Goal: Transaction & Acquisition: Purchase product/service

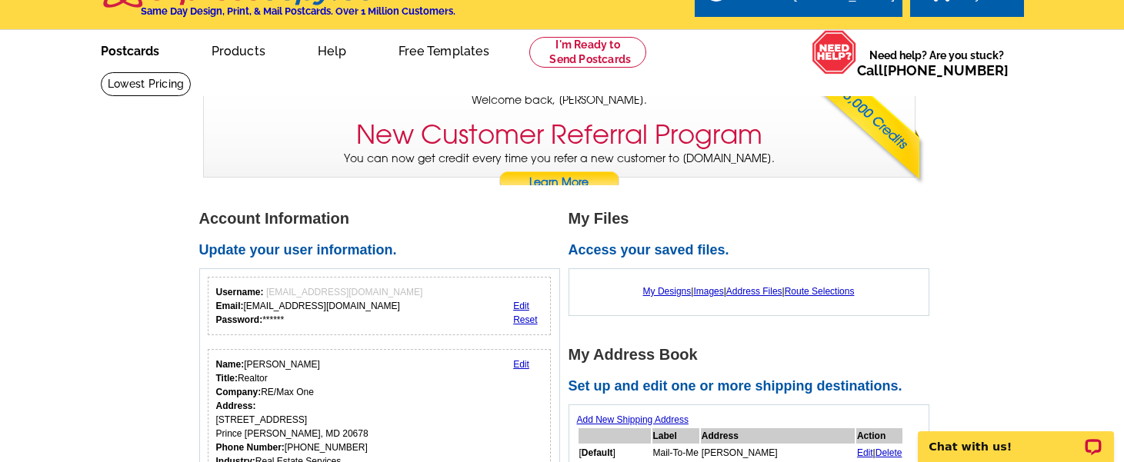
click at [138, 54] on link "Postcards" at bounding box center [130, 50] width 108 height 36
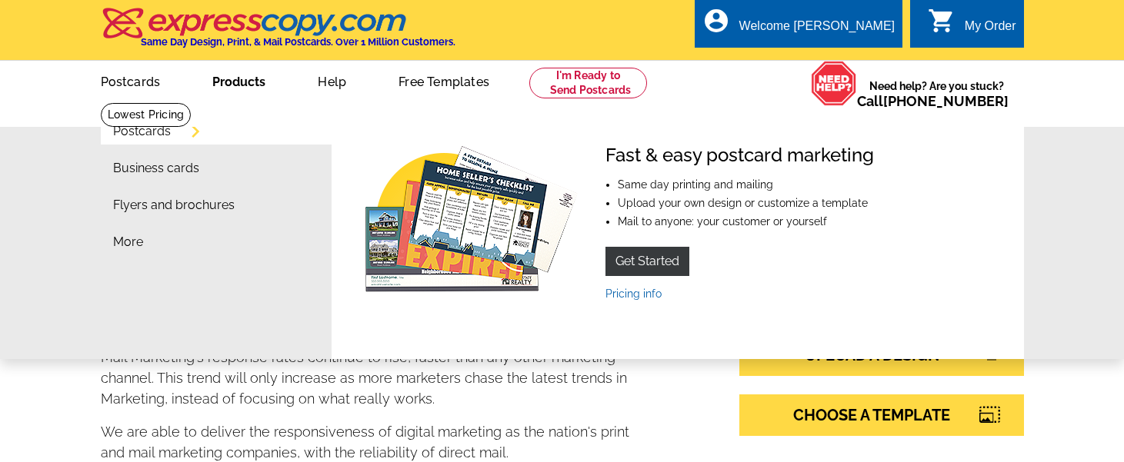
click at [248, 80] on link "Products" at bounding box center [239, 80] width 102 height 36
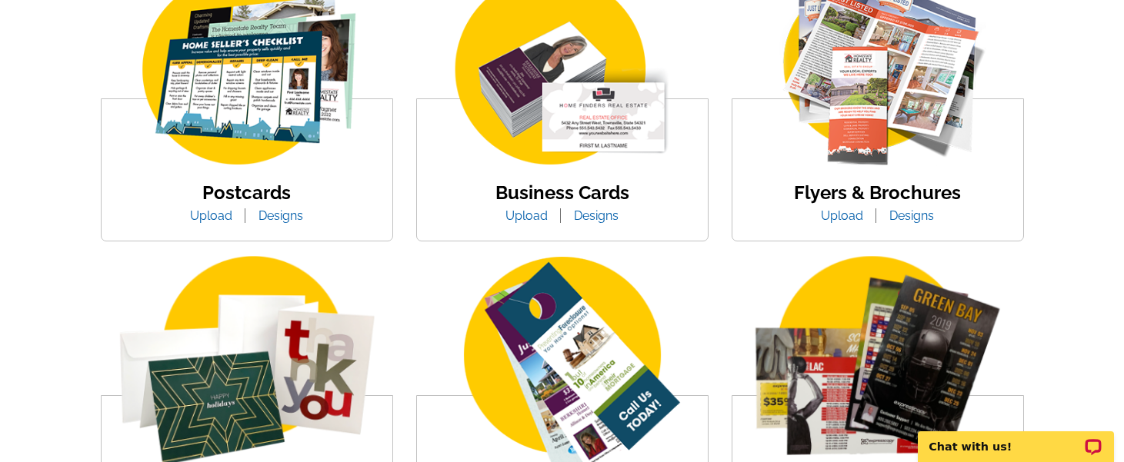
click at [261, 91] on img at bounding box center [246, 71] width 261 height 202
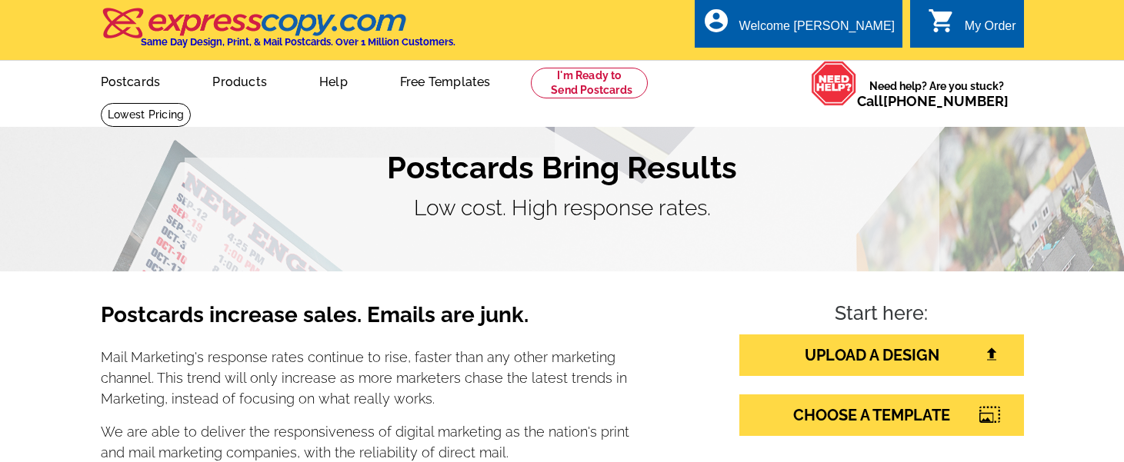
click at [884, 178] on h1 "Postcards Bring Results" at bounding box center [562, 167] width 923 height 37
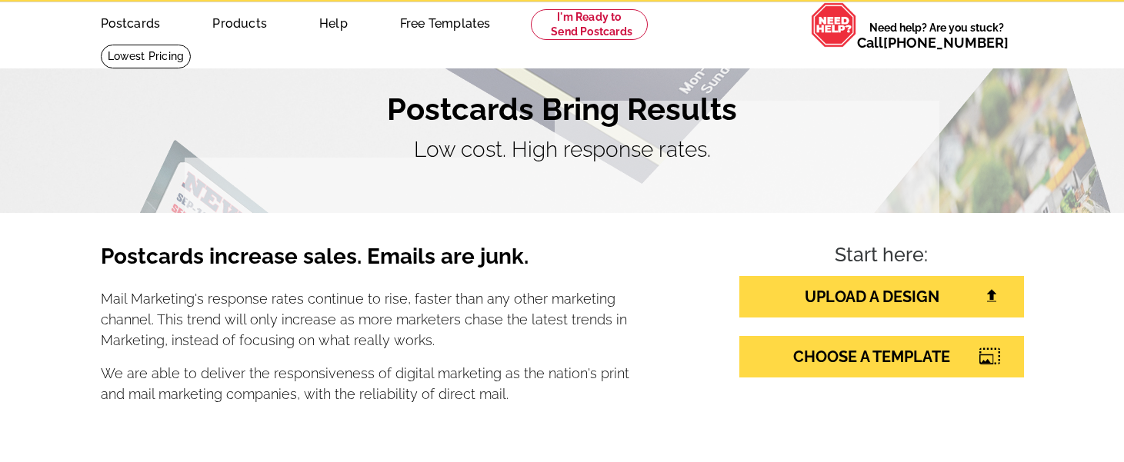
scroll to position [62, 0]
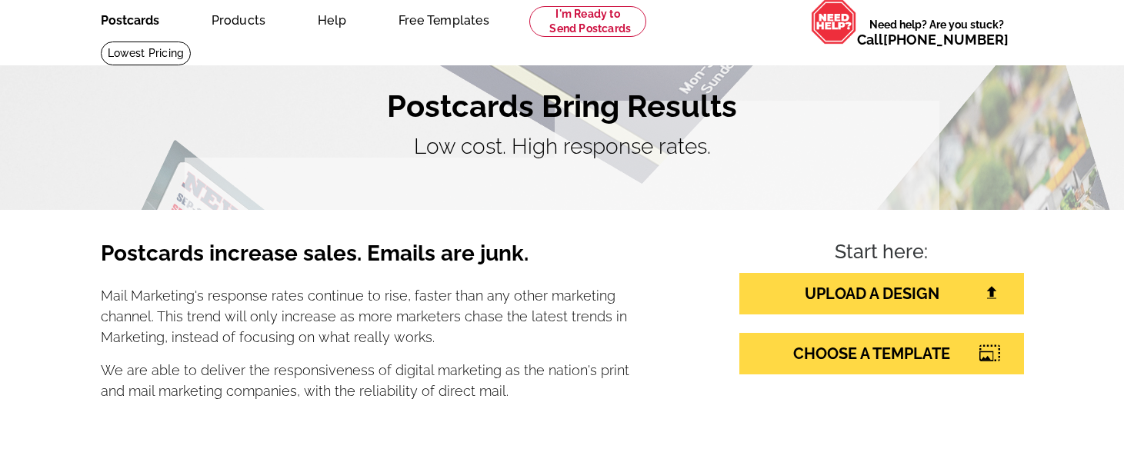
click at [155, 22] on link "Postcards" at bounding box center [130, 19] width 108 height 36
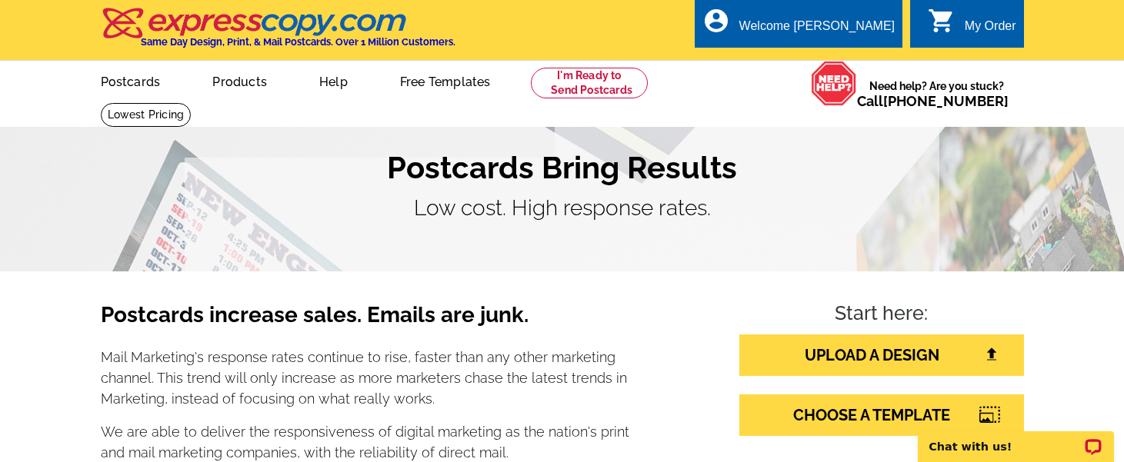
click at [244, 151] on h1 "Postcards Bring Results" at bounding box center [562, 167] width 923 height 37
click at [131, 157] on h1 "Postcards Bring Results" at bounding box center [562, 167] width 923 height 37
click at [128, 83] on link "Postcards" at bounding box center [130, 80] width 108 height 36
click at [127, 81] on link "Postcards" at bounding box center [130, 80] width 109 height 36
click at [145, 82] on link "Postcards" at bounding box center [130, 80] width 109 height 36
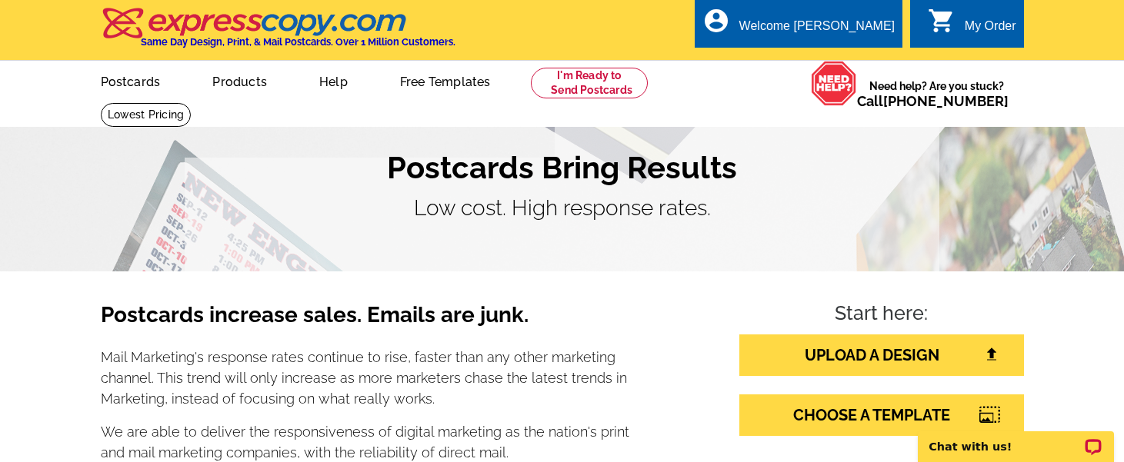
click at [654, 268] on section "Postcards Bring Results Low cost. High response rates." at bounding box center [562, 186] width 1124 height 169
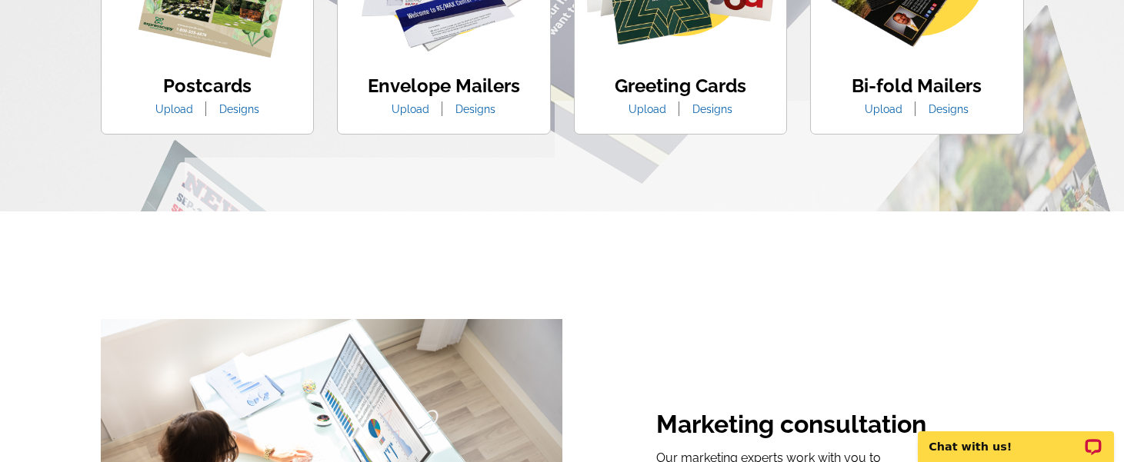
scroll to position [1138, 0]
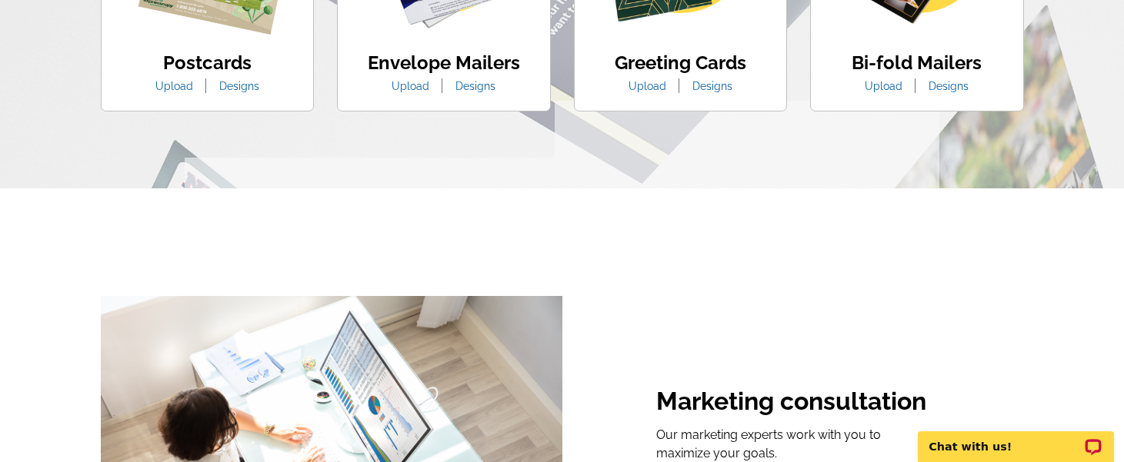
click at [241, 85] on link "Designs" at bounding box center [239, 86] width 63 height 12
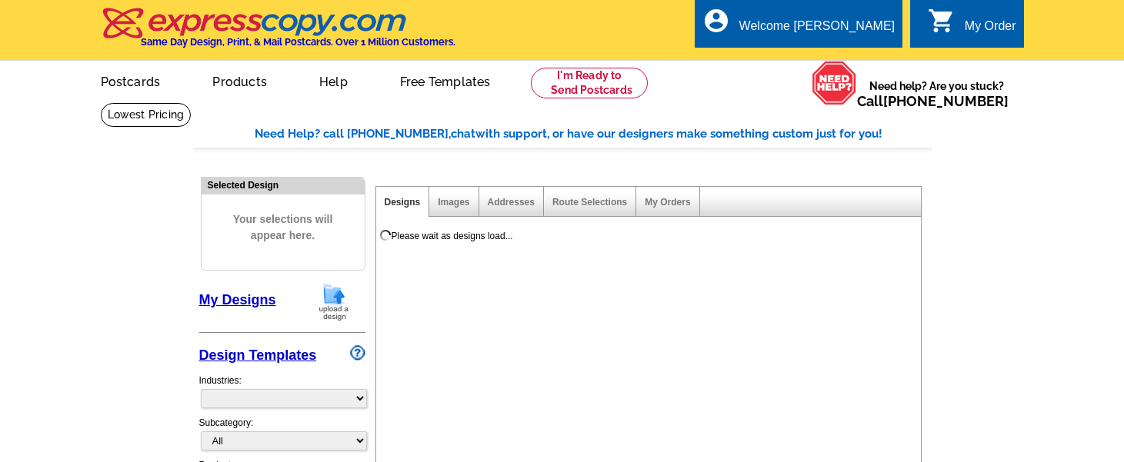
select select "1"
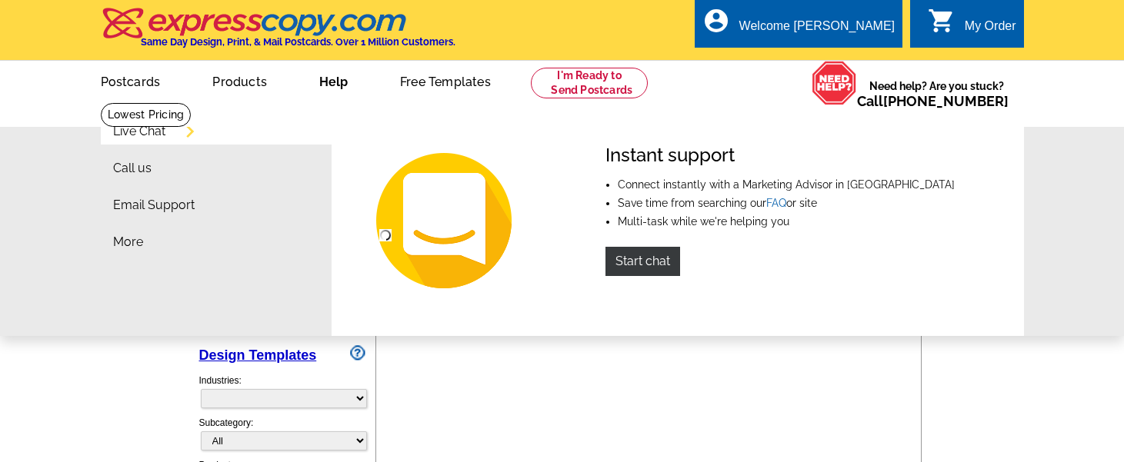
select select "971"
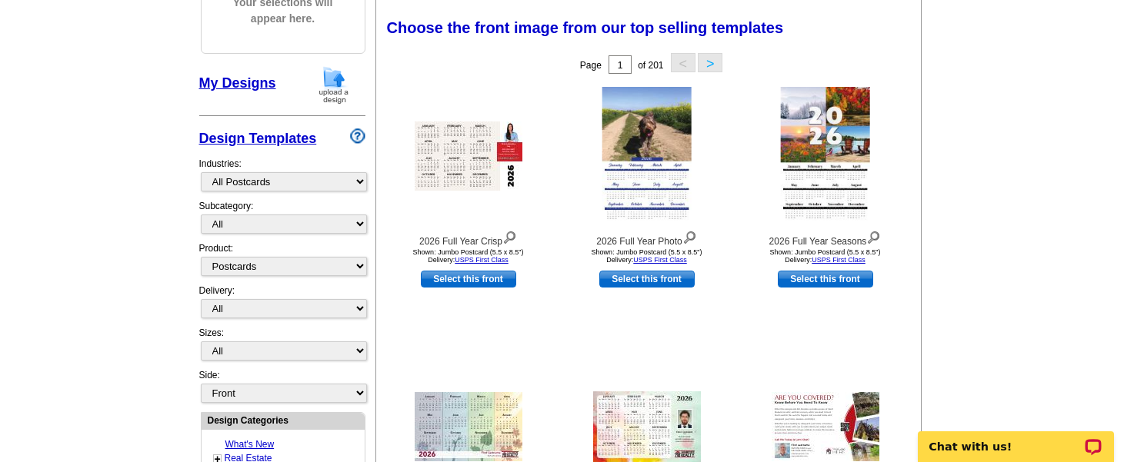
scroll to position [277, 0]
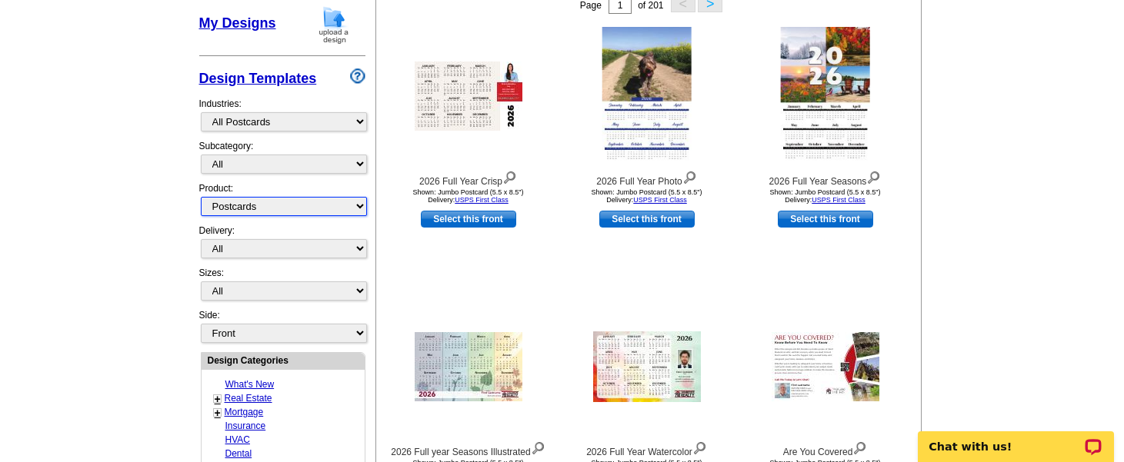
click at [357, 207] on select "All Postcards Letters and flyers Business Cards Door Hangers Greeting Cards" at bounding box center [284, 206] width 166 height 19
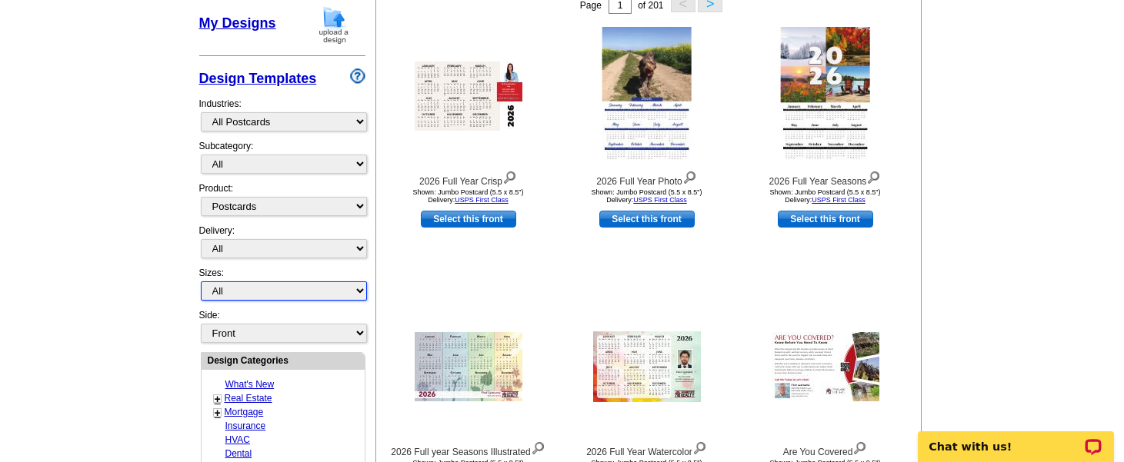
click at [363, 288] on select "All Jumbo Postcard (5.5" x 8.5") Regular Postcard (4.25" x 5.6") Panoramic Post…" at bounding box center [284, 290] width 166 height 19
select select "2"
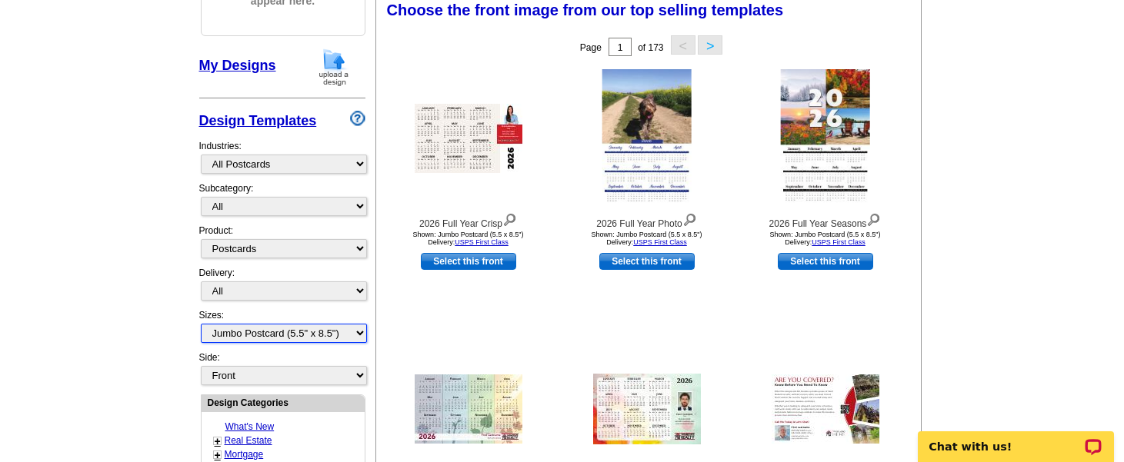
scroll to position [226, 0]
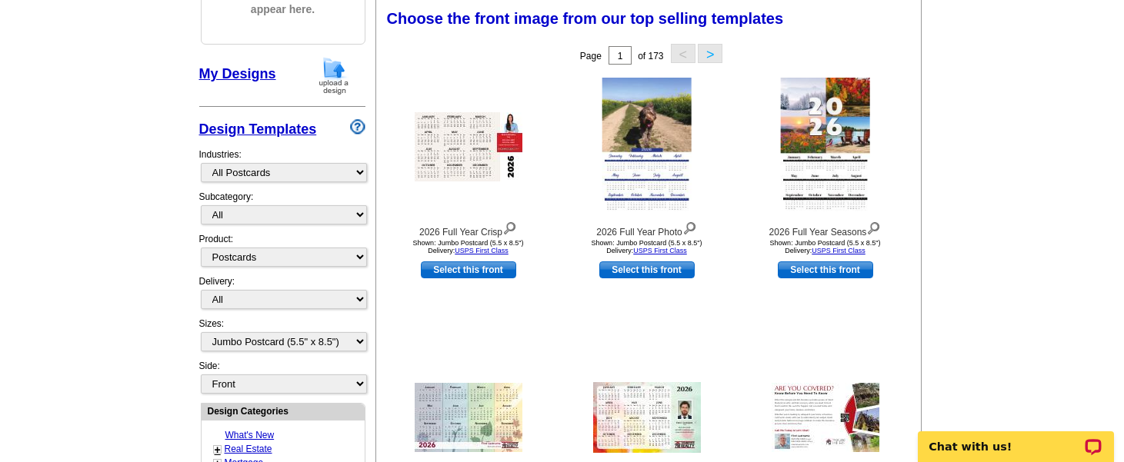
click at [1024, 180] on main "Need Help? call [PHONE_NUMBER], chat with support, or have our designers make s…" at bounding box center [562, 448] width 1124 height 1144
click at [360, 171] on select "What's New Real Estate Mortgage Insurance HVAC Dental Solar EDDM - NEW! Calenda…" at bounding box center [284, 172] width 166 height 19
select select "785"
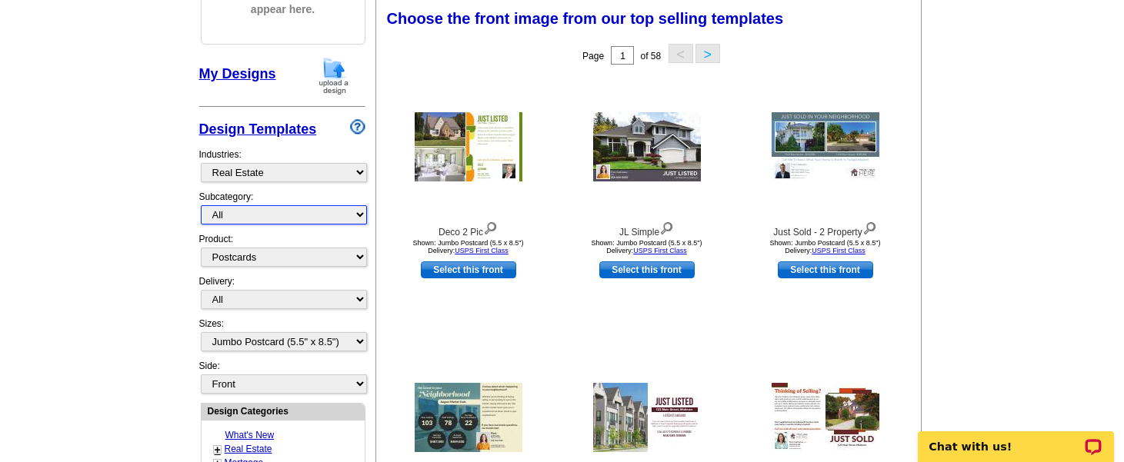
click at [359, 215] on select "All RE/MAX® Referrals [PERSON_NAME]® Berkshire Hathaway Home Services Century 2…" at bounding box center [284, 214] width 166 height 19
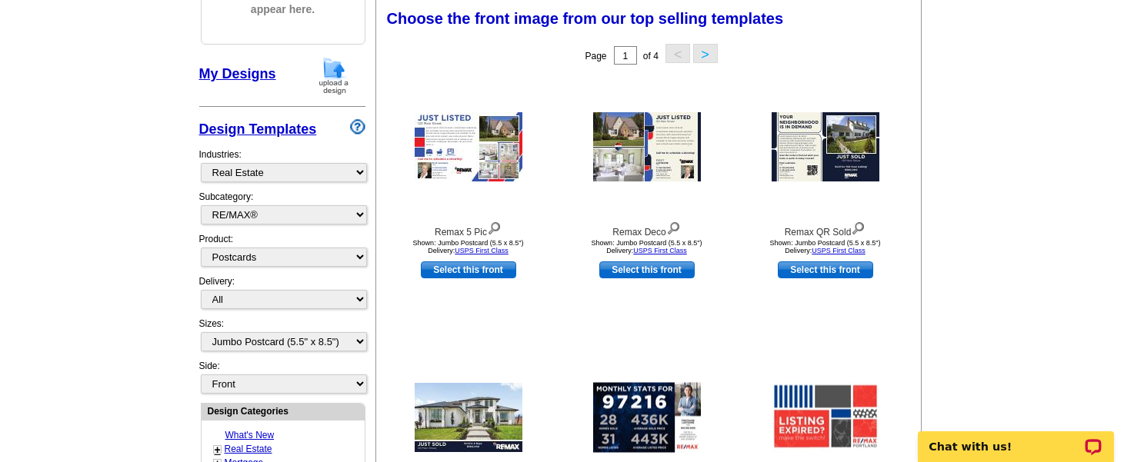
click at [1010, 248] on main "Need Help? call [PHONE_NUMBER], chat with support, or have our designers make s…" at bounding box center [562, 448] width 1124 height 1144
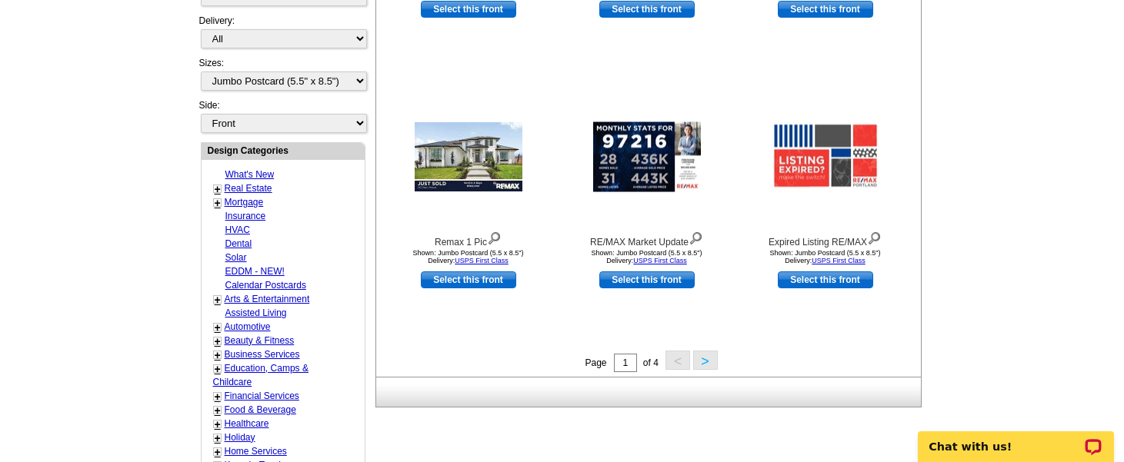
scroll to position [503, 0]
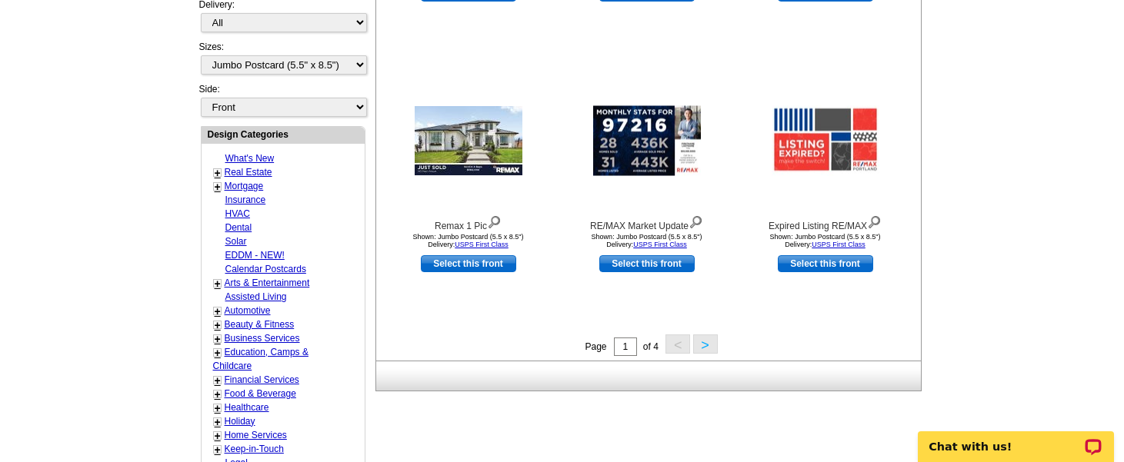
click at [702, 342] on button ">" at bounding box center [705, 344] width 25 height 19
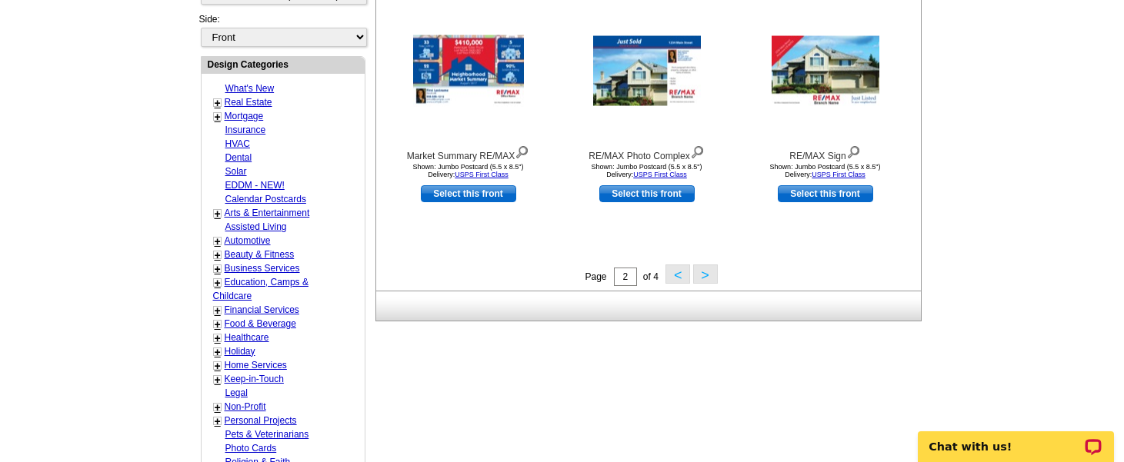
scroll to position [595, 0]
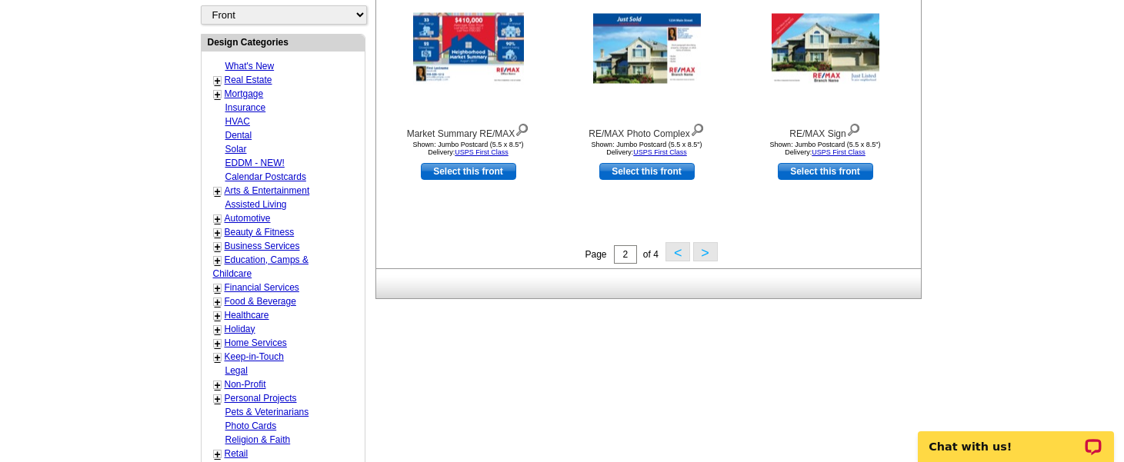
click at [705, 251] on button ">" at bounding box center [705, 251] width 25 height 19
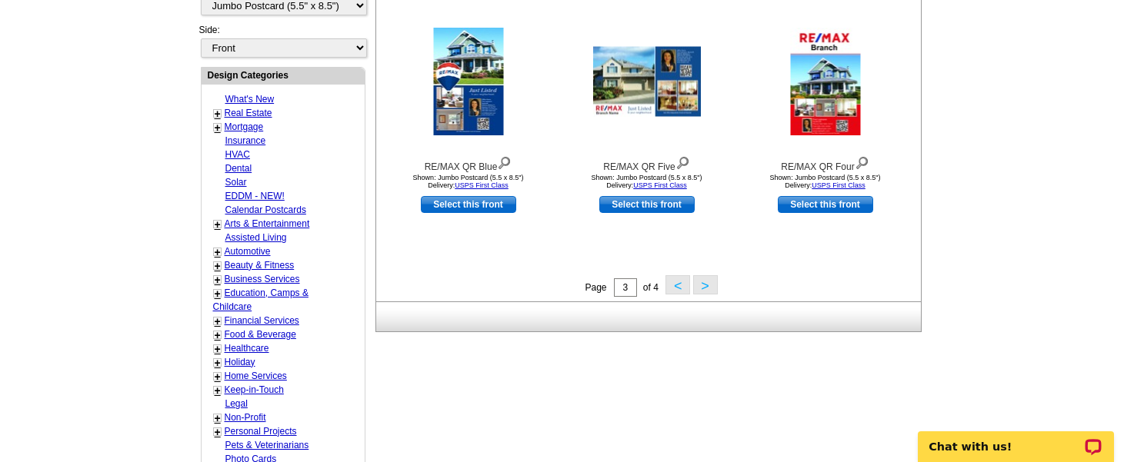
scroll to position [564, 0]
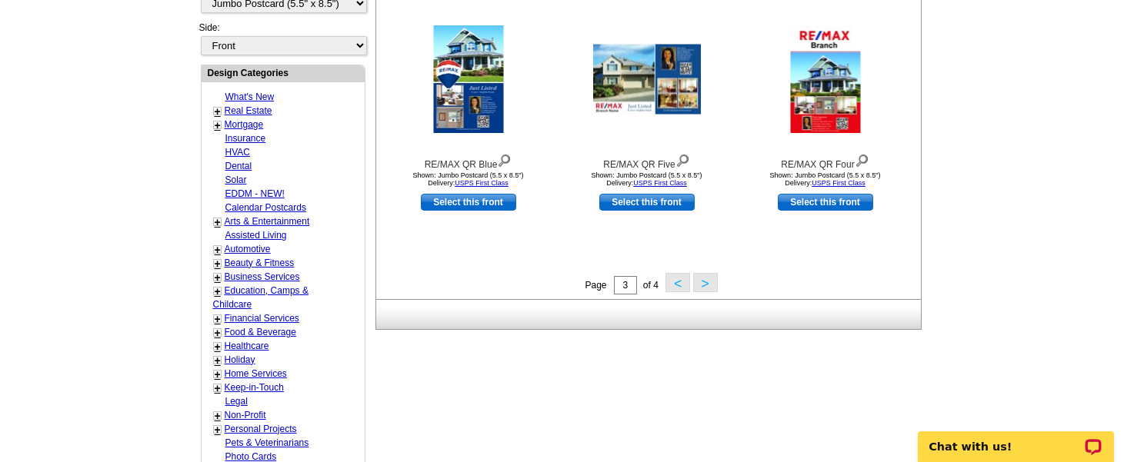
click at [700, 283] on button ">" at bounding box center [705, 282] width 25 height 19
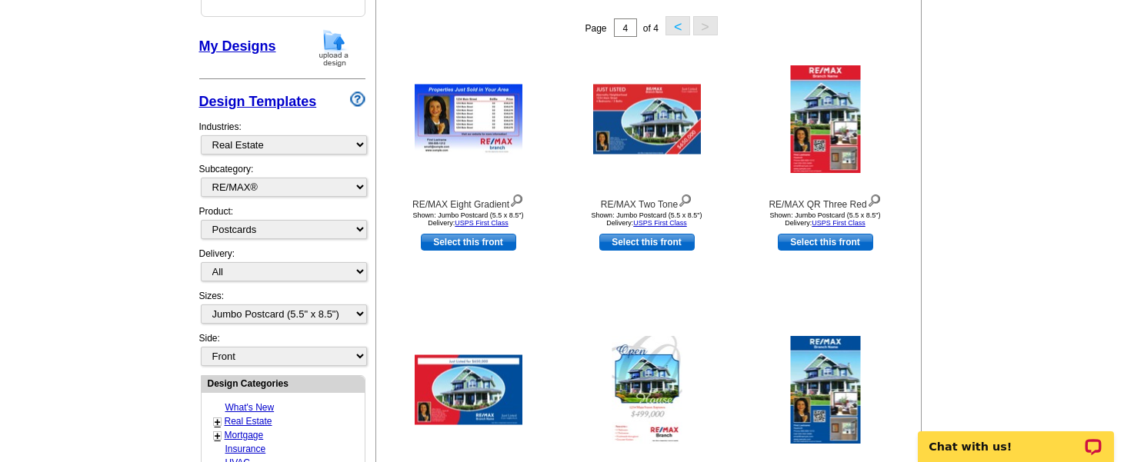
scroll to position [257, 0]
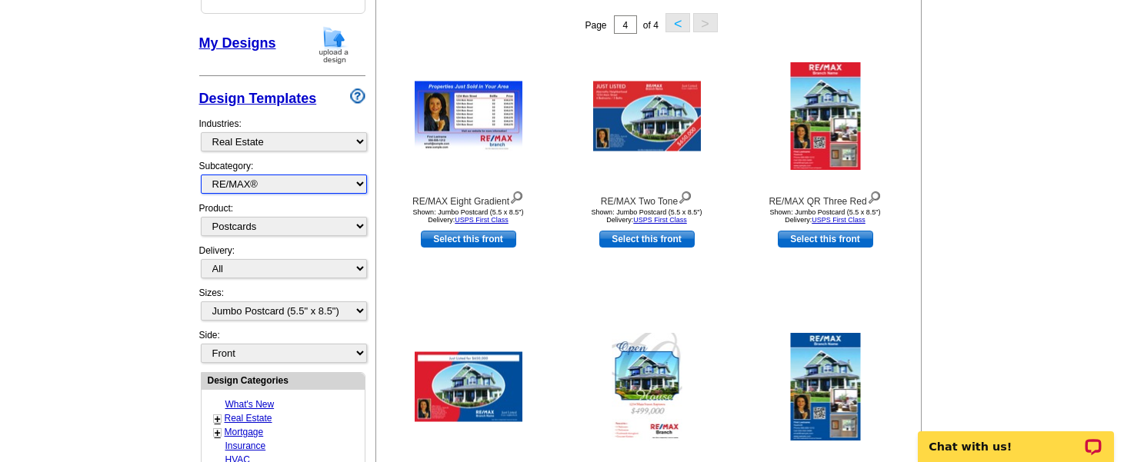
click at [360, 185] on select "All RE/MAX® Referrals [PERSON_NAME]® Berkshire Hathaway Home Services Century 2…" at bounding box center [284, 184] width 166 height 19
select select "791"
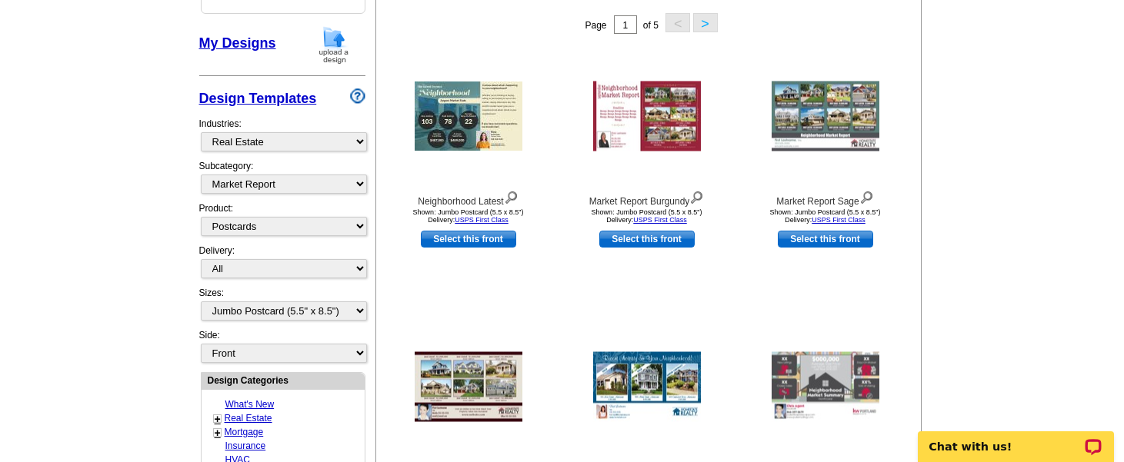
click at [1024, 205] on main "Need Help? call [PHONE_NUMBER], chat with support, or have our designers make s…" at bounding box center [562, 417] width 1124 height 1144
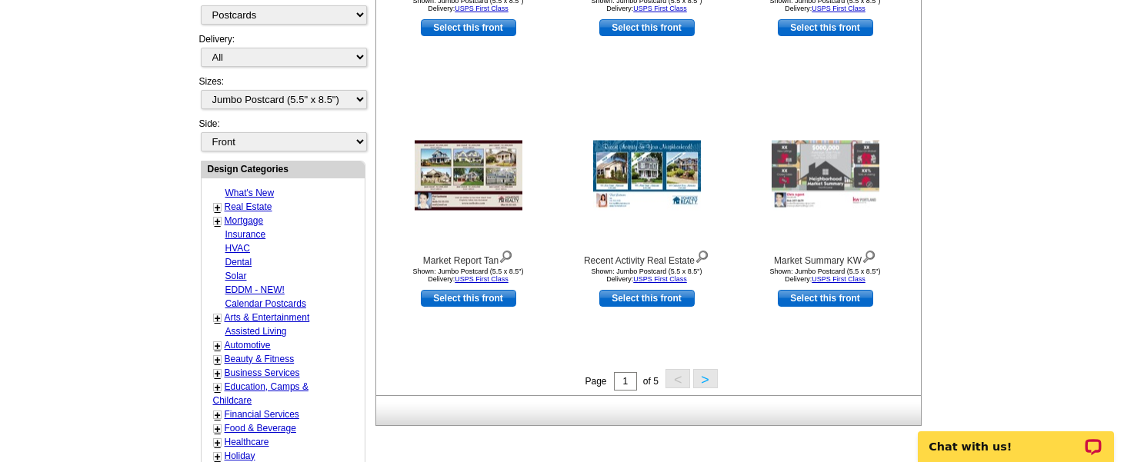
scroll to position [472, 0]
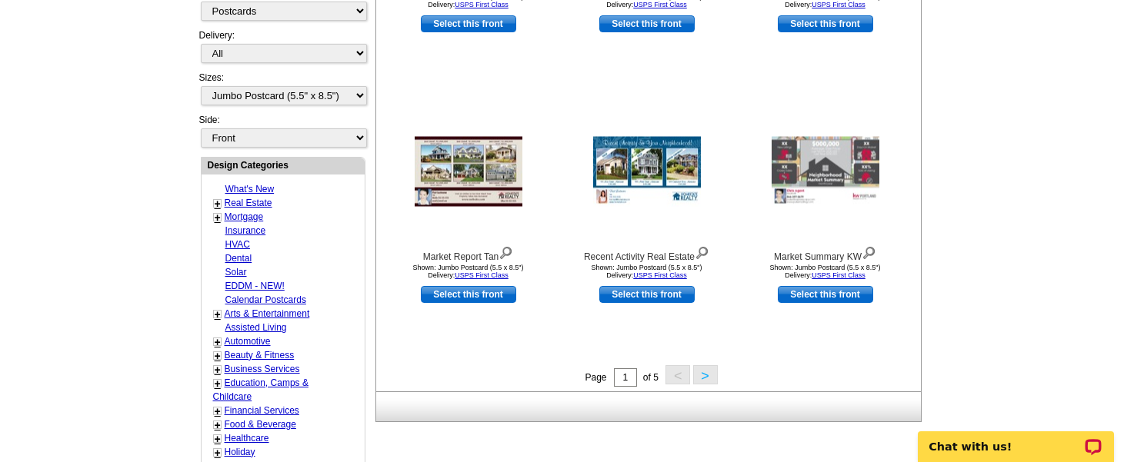
click at [1018, 161] on main "Need Help? call [PHONE_NUMBER], chat with support, or have our designers make s…" at bounding box center [562, 202] width 1124 height 1144
click at [707, 373] on button ">" at bounding box center [705, 374] width 25 height 19
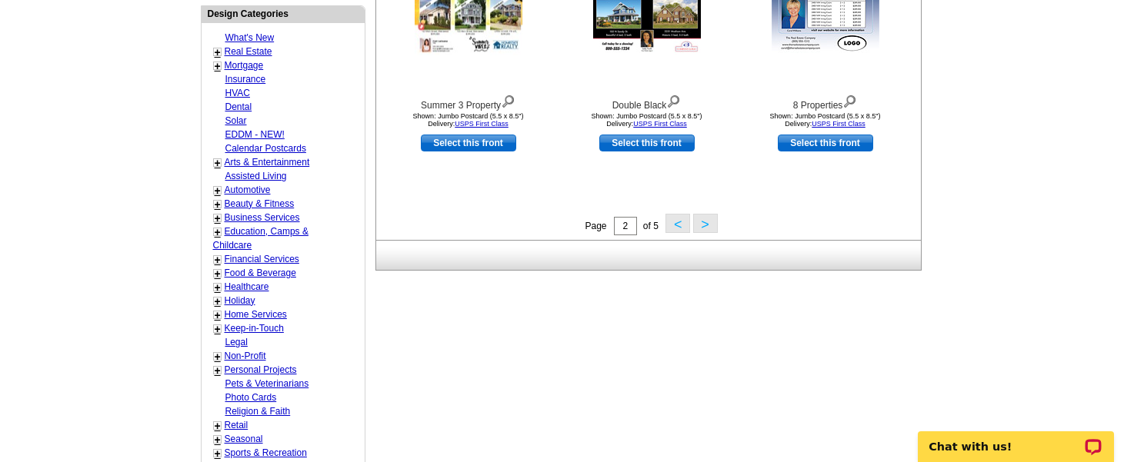
scroll to position [626, 0]
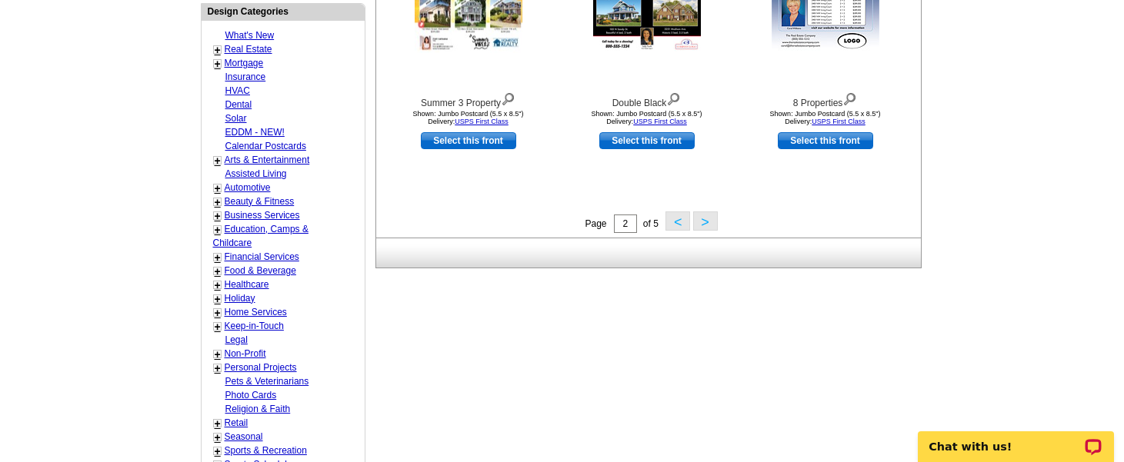
click at [703, 222] on button ">" at bounding box center [705, 220] width 25 height 19
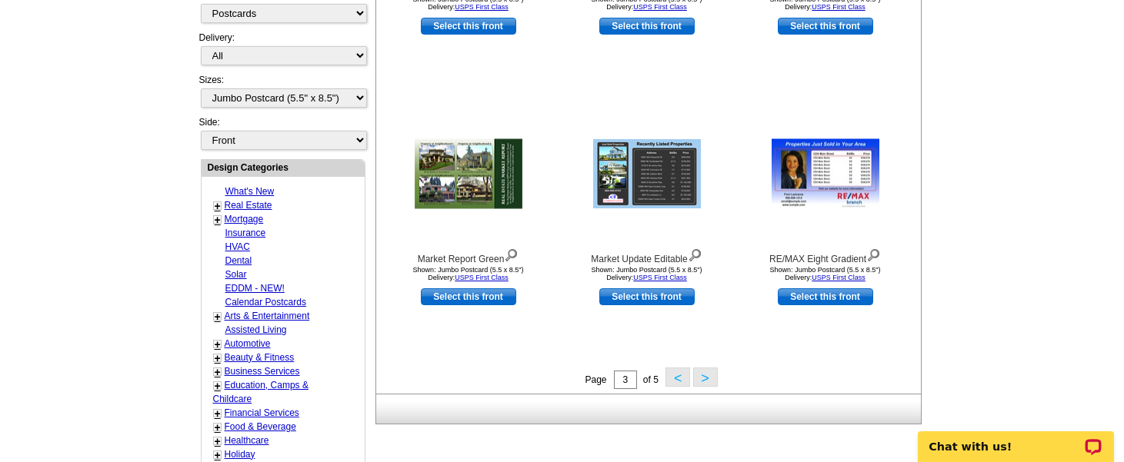
scroll to position [472, 0]
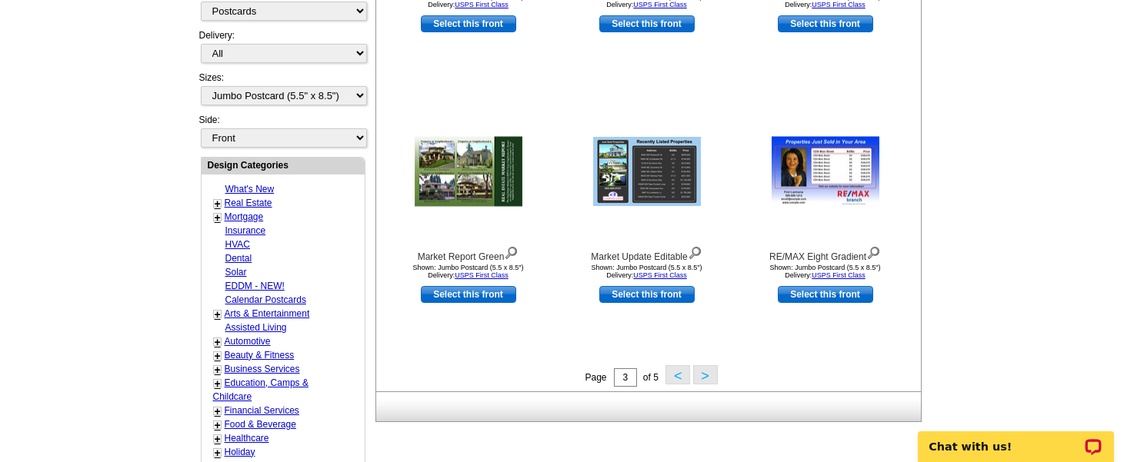
click at [704, 376] on button ">" at bounding box center [705, 374] width 25 height 19
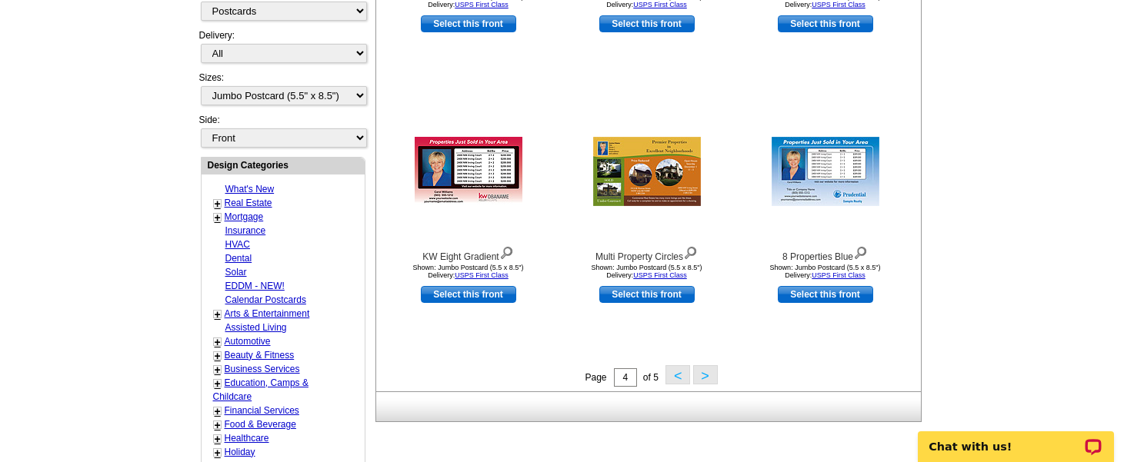
click at [705, 375] on button ">" at bounding box center [705, 374] width 25 height 19
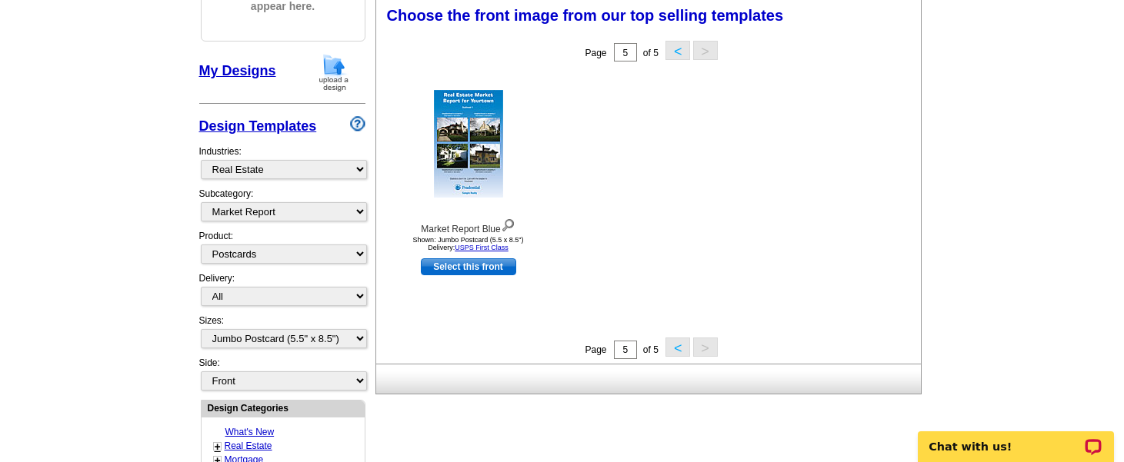
scroll to position [226, 0]
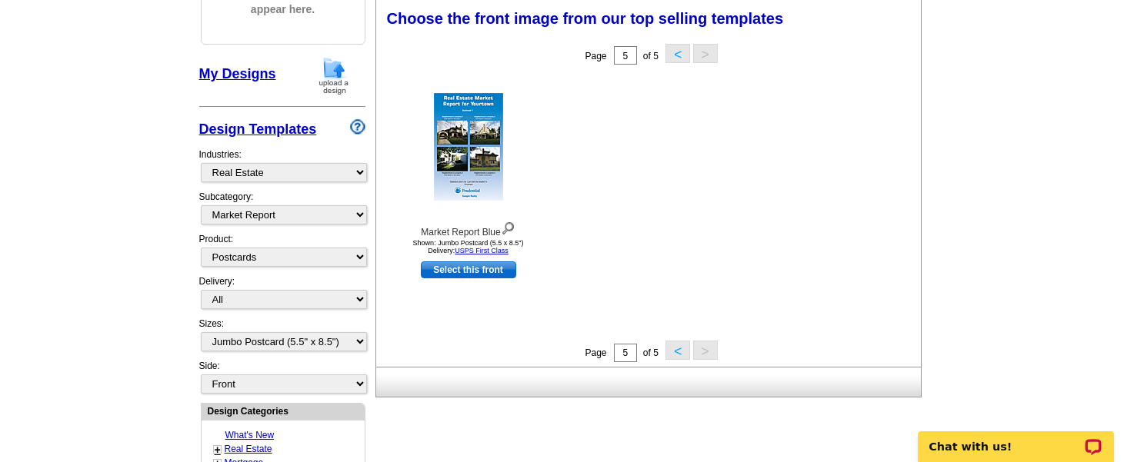
click at [674, 351] on button "<" at bounding box center [677, 350] width 25 height 19
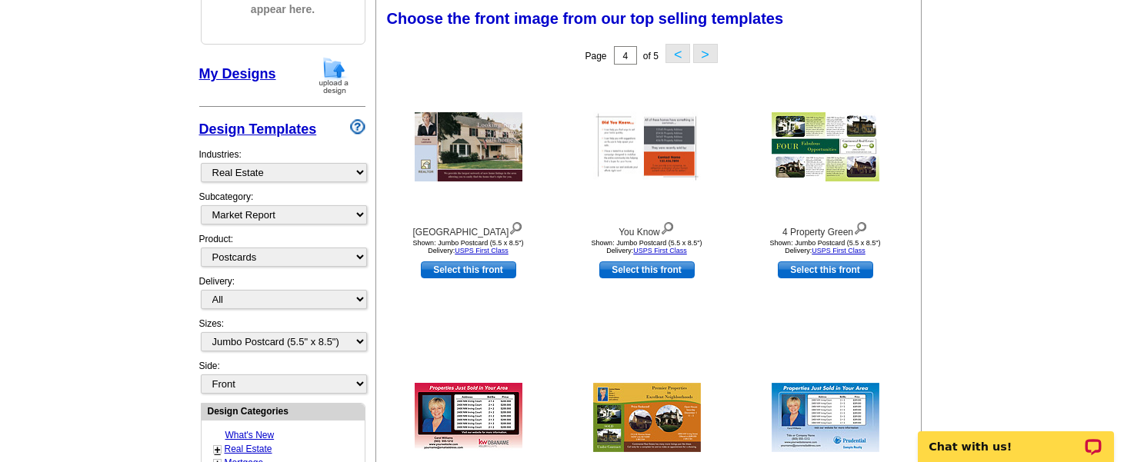
click at [1004, 235] on main "Need Help? call [PHONE_NUMBER], chat with support, or have our designers make s…" at bounding box center [562, 448] width 1124 height 1144
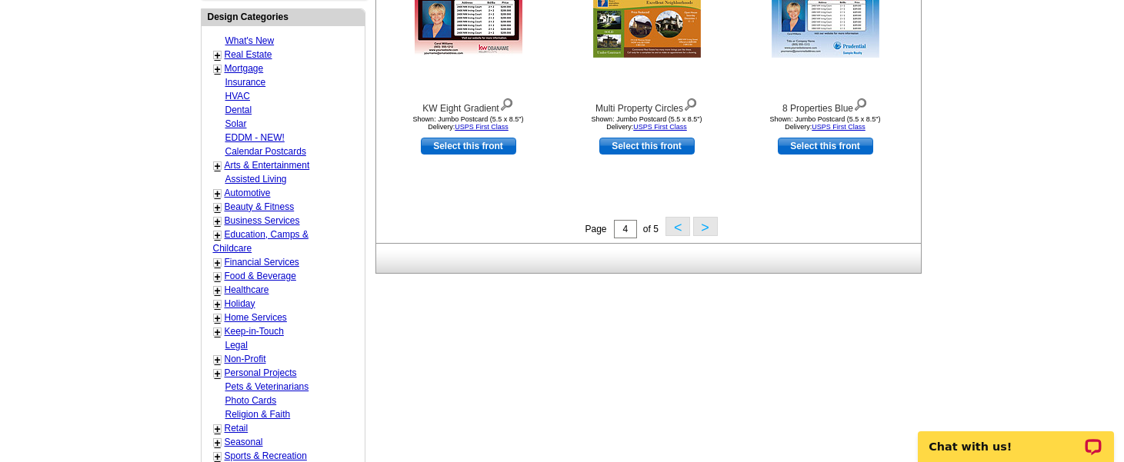
scroll to position [626, 0]
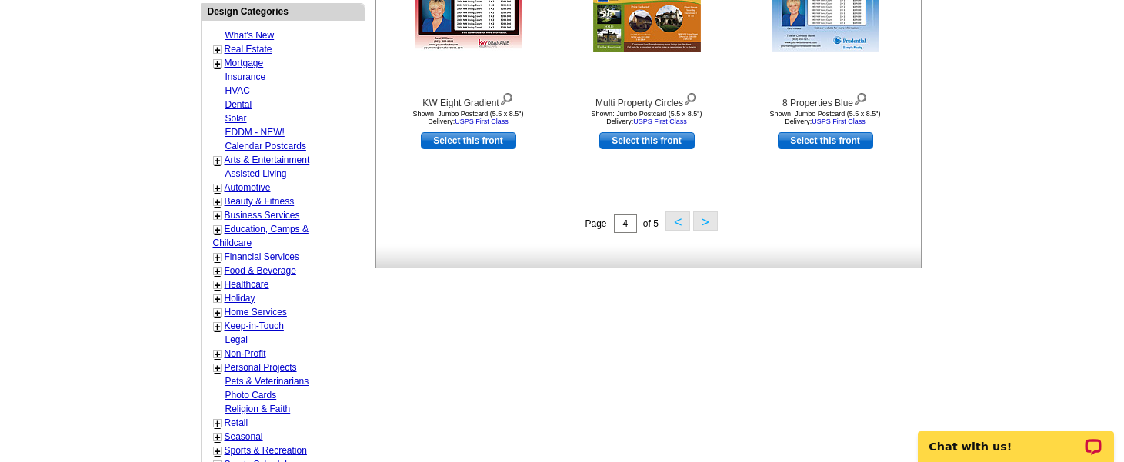
click at [681, 220] on button "<" at bounding box center [677, 220] width 25 height 19
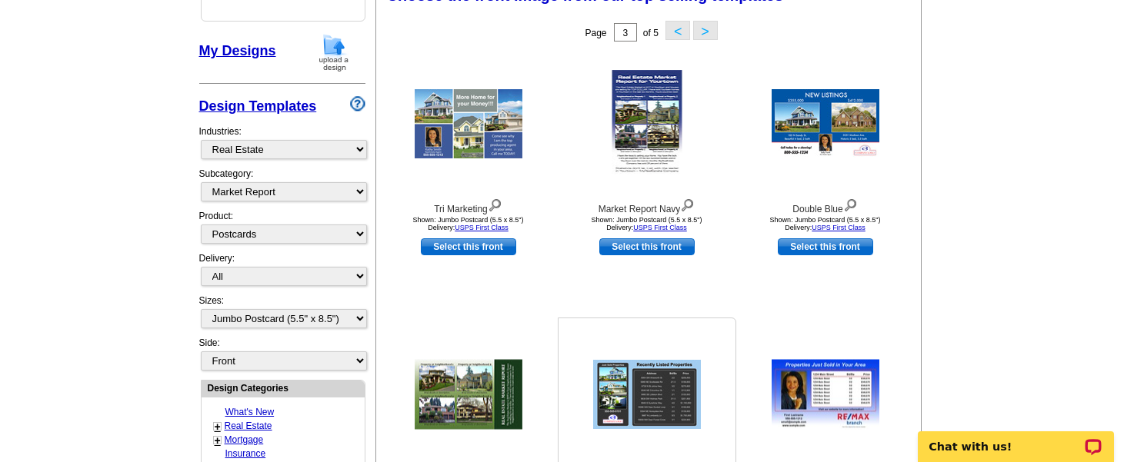
scroll to position [226, 0]
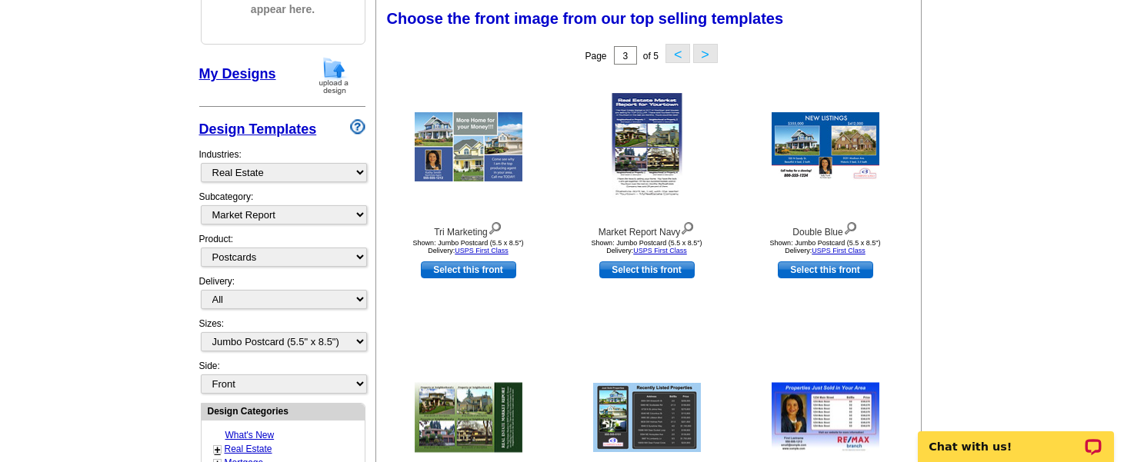
click at [1004, 278] on main "Need Help? call [PHONE_NUMBER], chat with support, or have our designers make s…" at bounding box center [562, 448] width 1124 height 1144
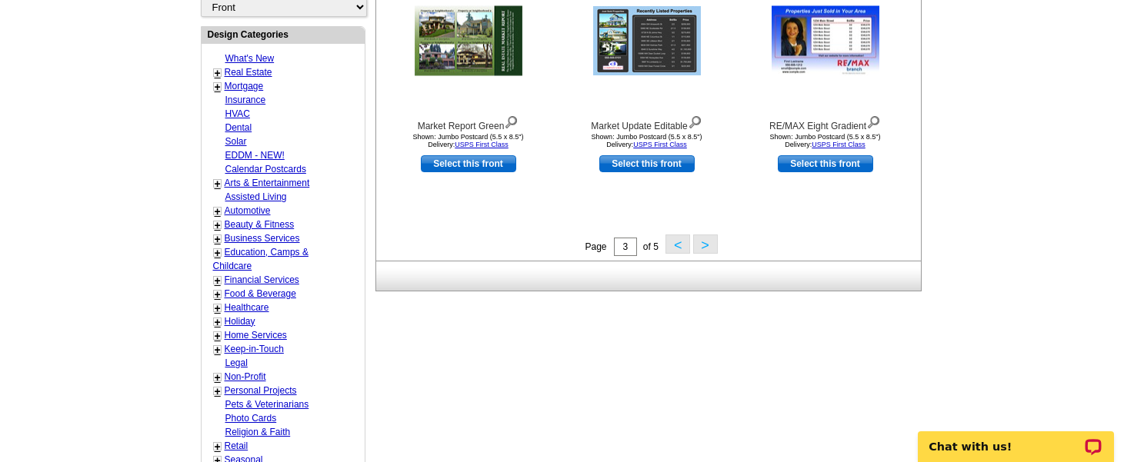
scroll to position [626, 0]
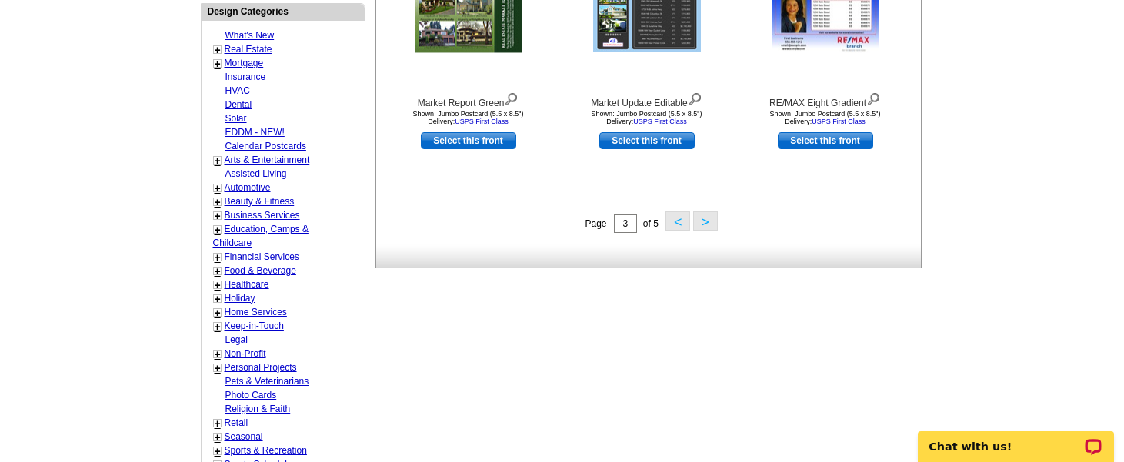
click at [677, 225] on button "<" at bounding box center [677, 220] width 25 height 19
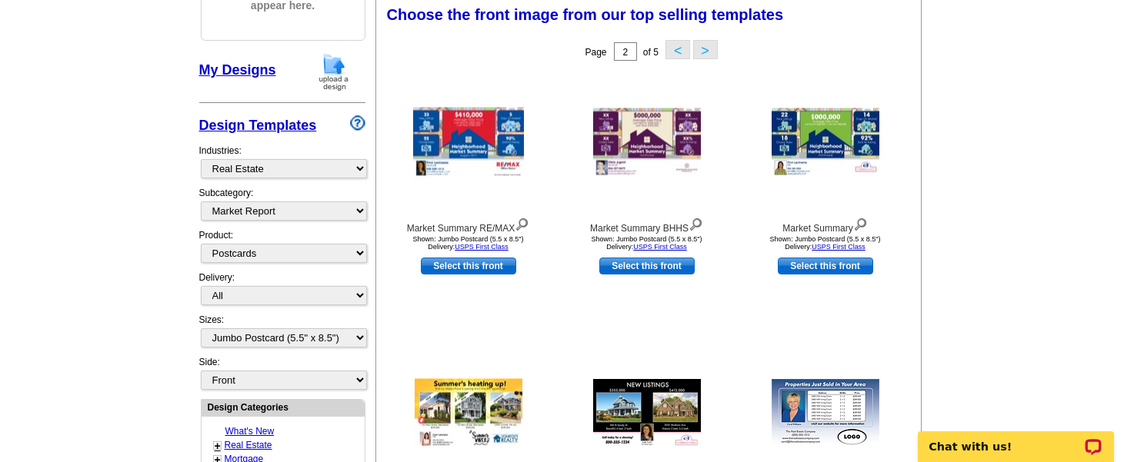
scroll to position [226, 0]
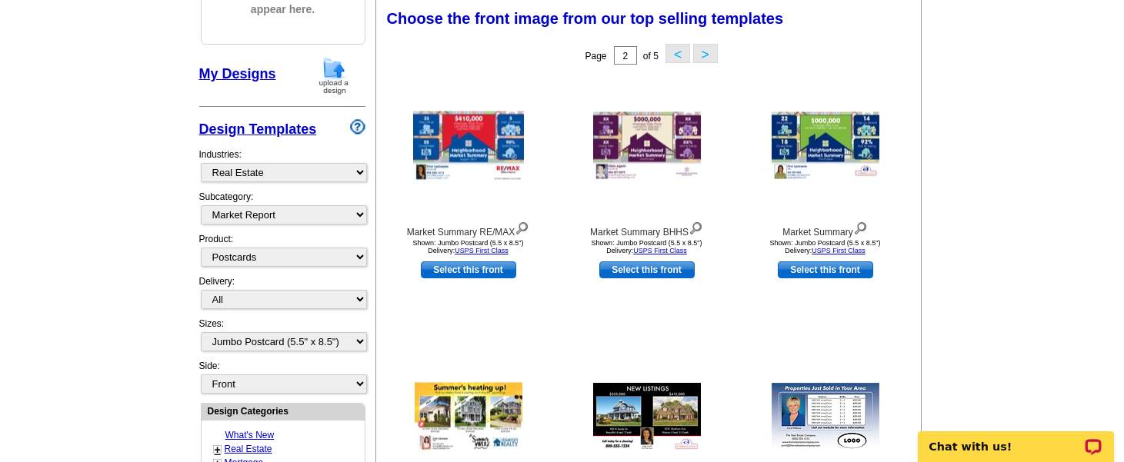
click at [1064, 255] on main "Need Help? call [PHONE_NUMBER], chat with support, or have our designers make s…" at bounding box center [562, 448] width 1124 height 1144
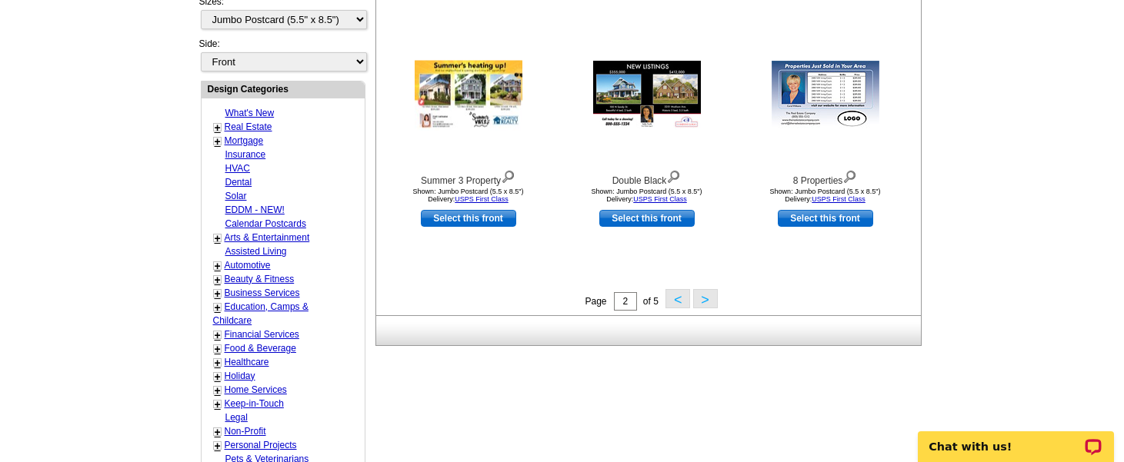
scroll to position [564, 0]
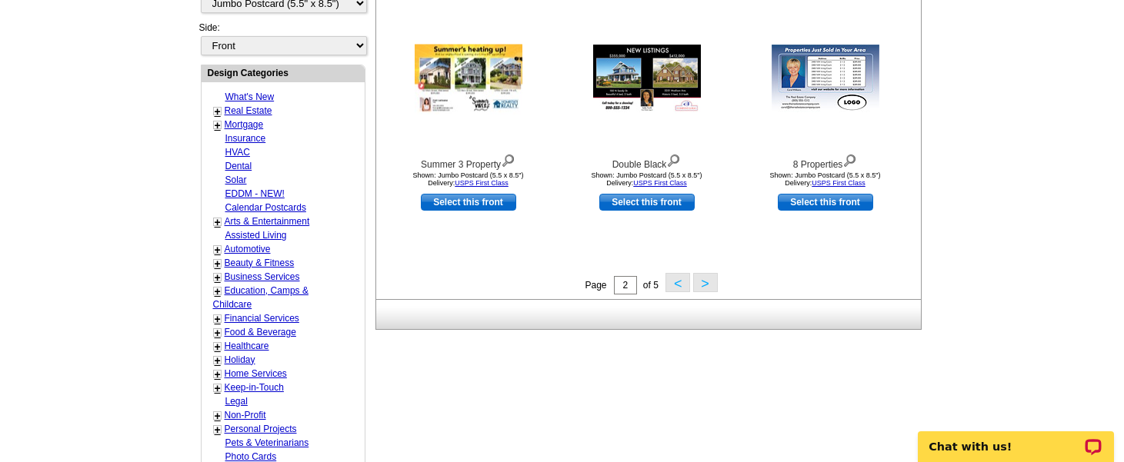
click at [677, 279] on button "<" at bounding box center [677, 282] width 25 height 19
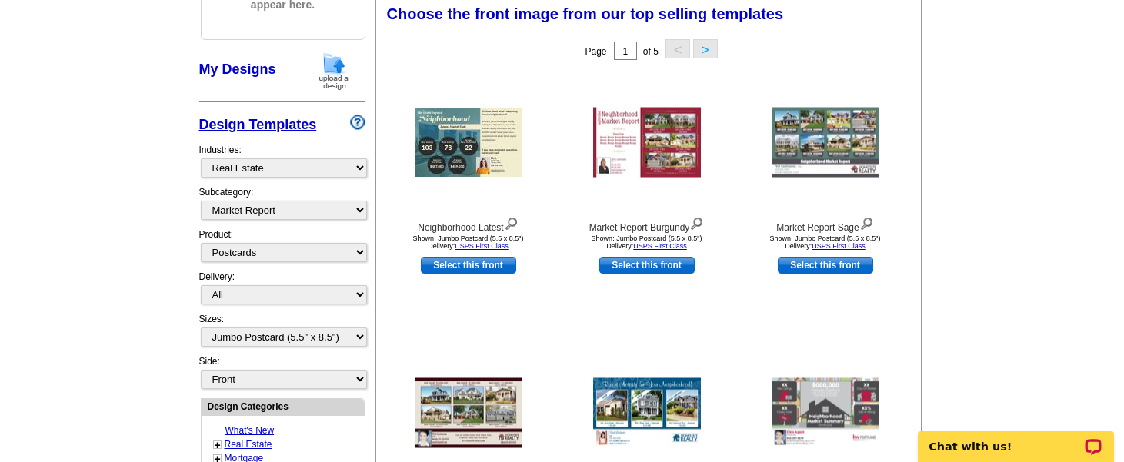
scroll to position [226, 0]
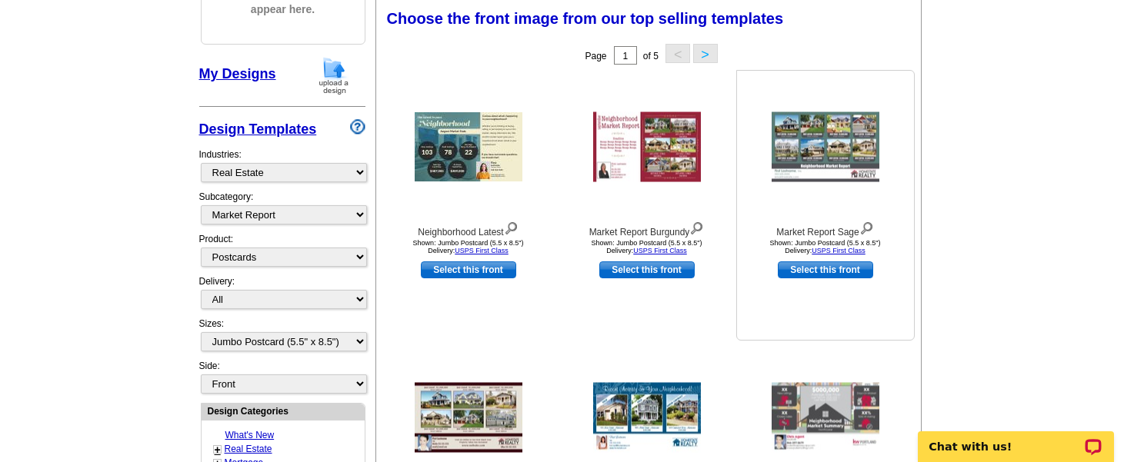
click at [847, 271] on link "Select this front" at bounding box center [824, 269] width 95 height 17
select select "back"
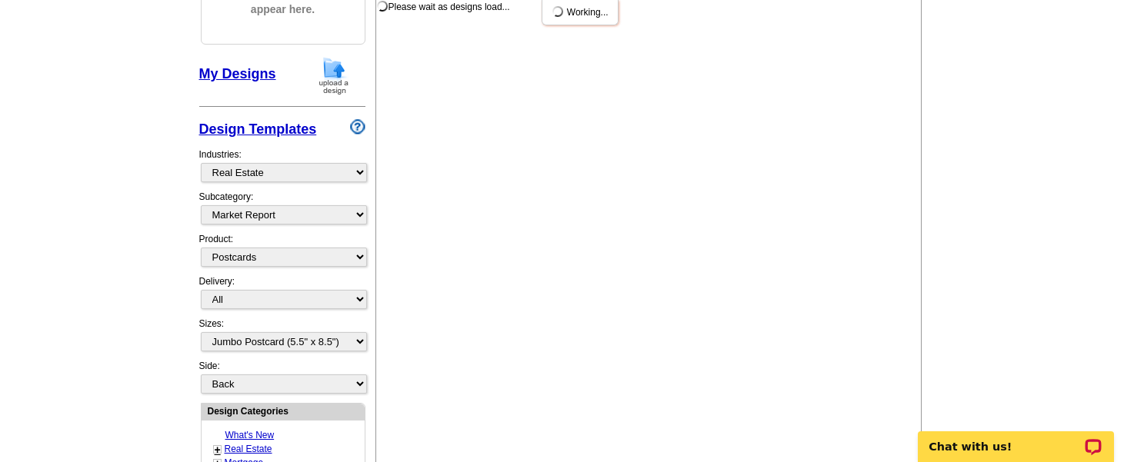
scroll to position [0, 0]
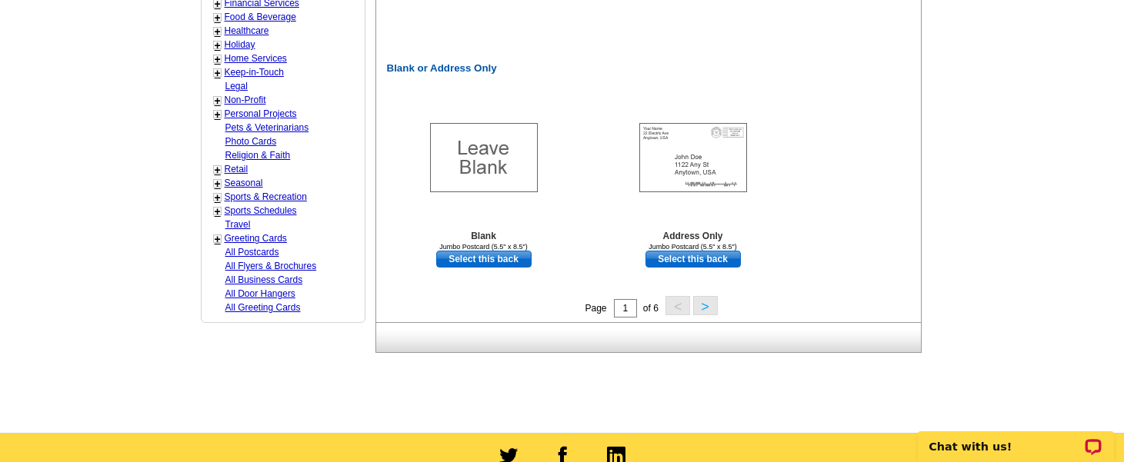
scroll to position [1015, 0]
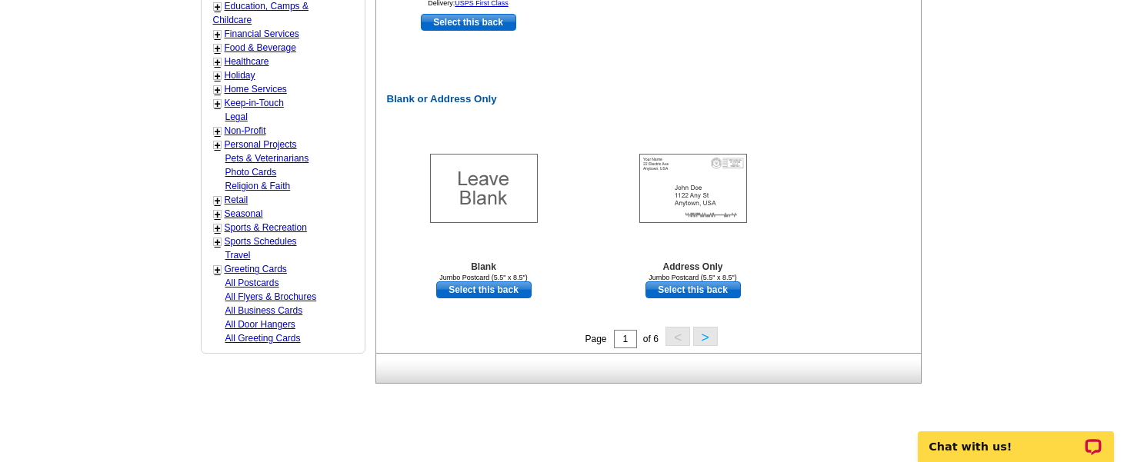
click at [701, 339] on button ">" at bounding box center [705, 336] width 25 height 19
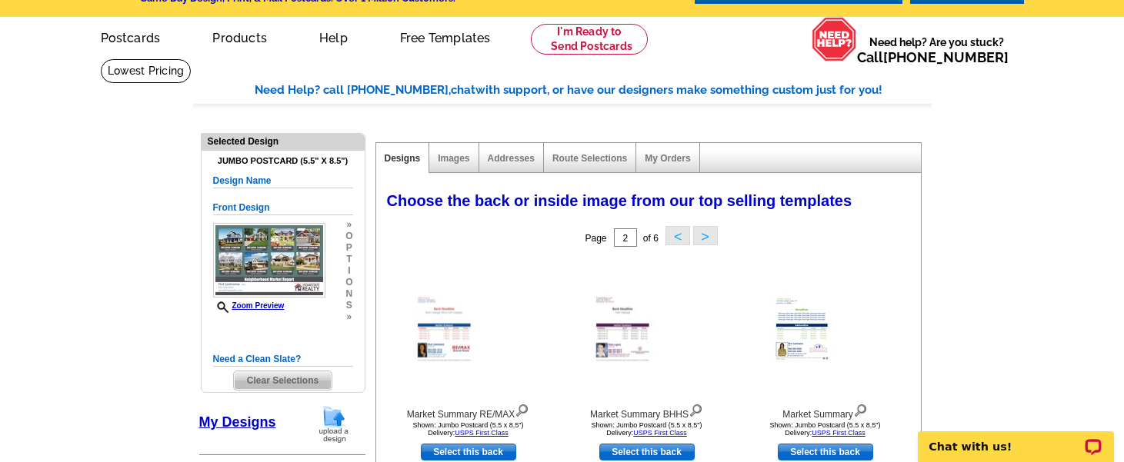
scroll to position [42, 0]
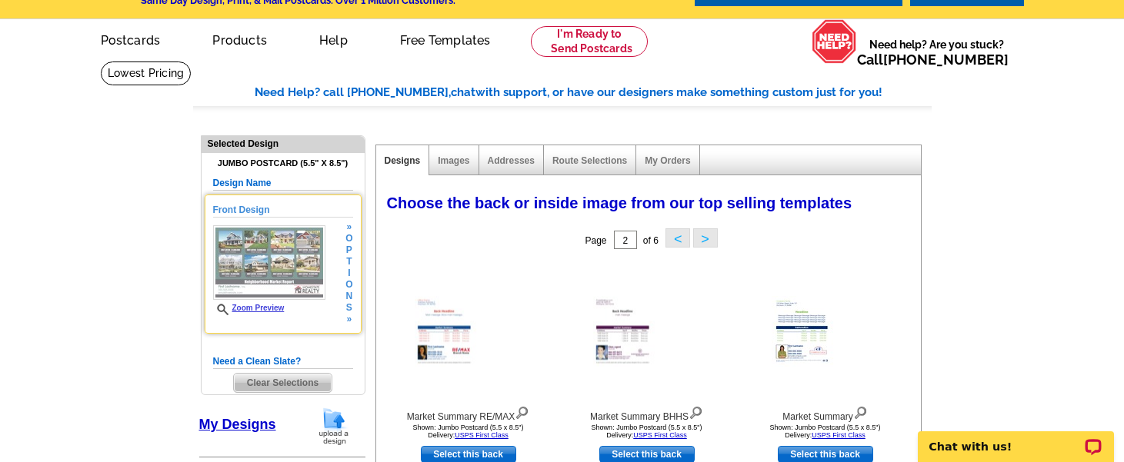
click at [272, 259] on img at bounding box center [269, 262] width 112 height 75
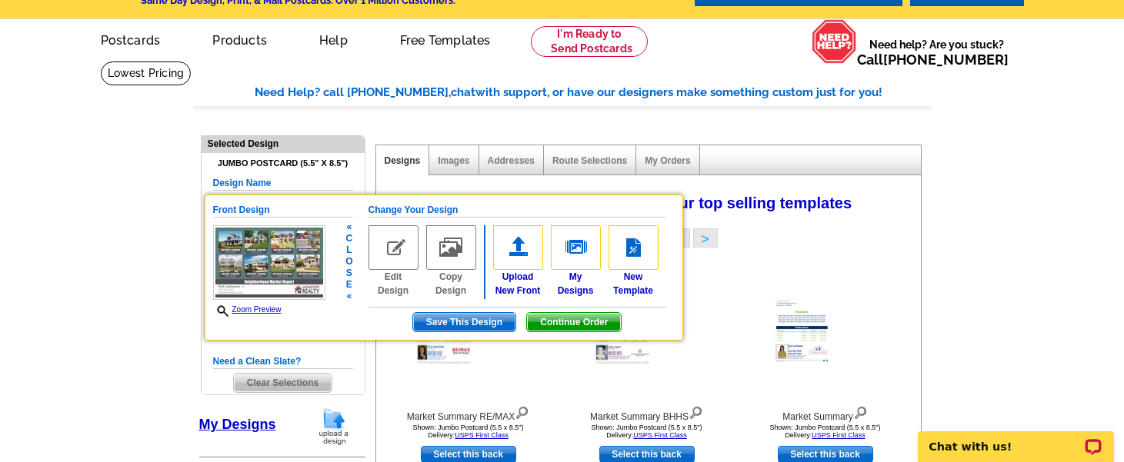
click at [401, 247] on img at bounding box center [393, 247] width 50 height 45
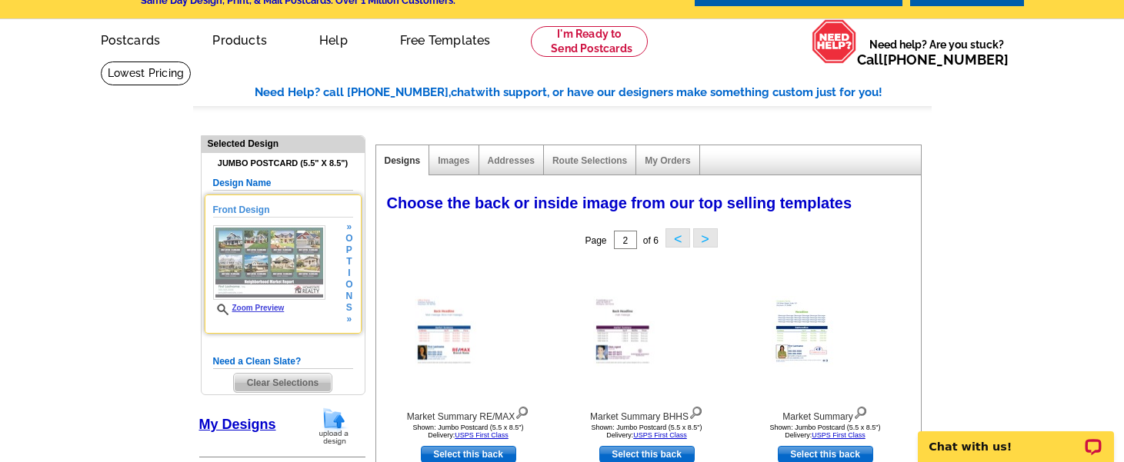
click at [313, 251] on img at bounding box center [269, 262] width 112 height 75
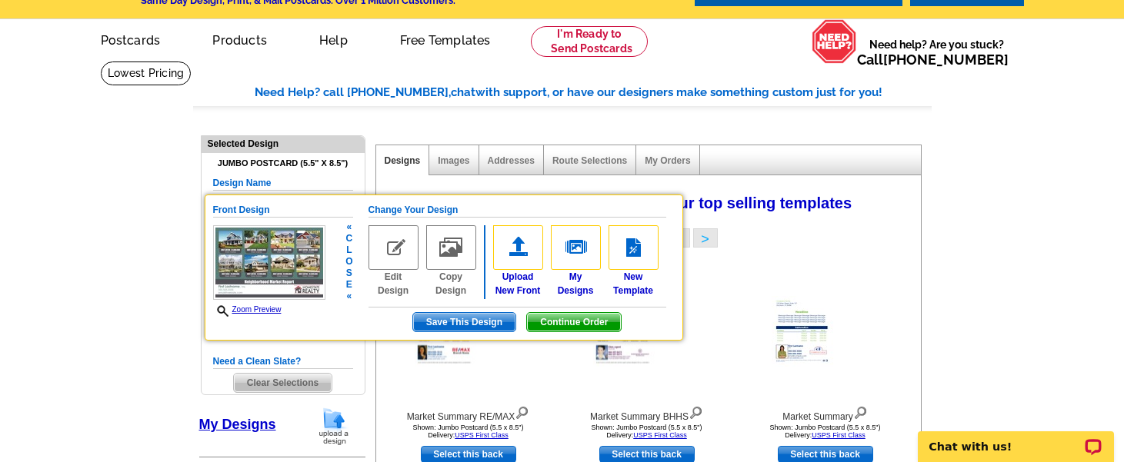
click at [400, 246] on img at bounding box center [393, 247] width 50 height 45
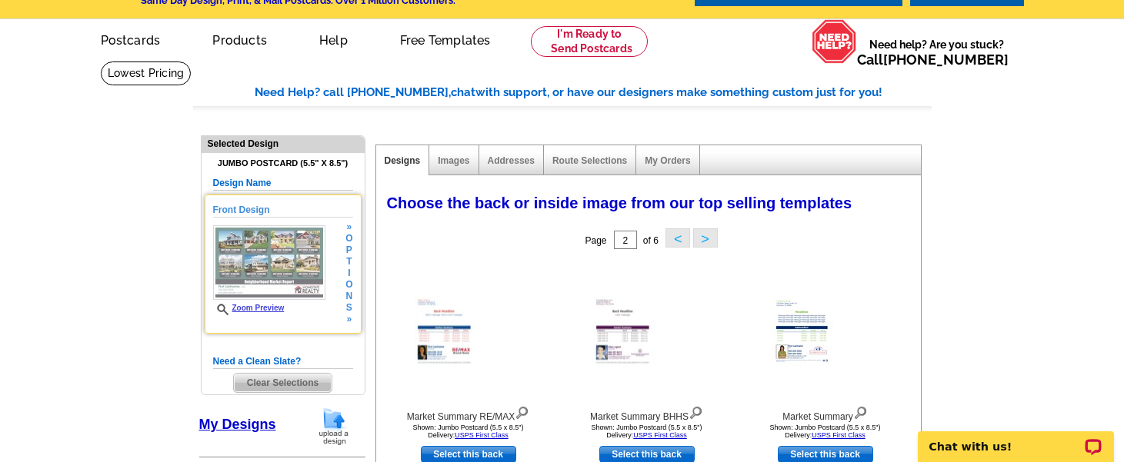
click at [296, 259] on img at bounding box center [269, 262] width 112 height 75
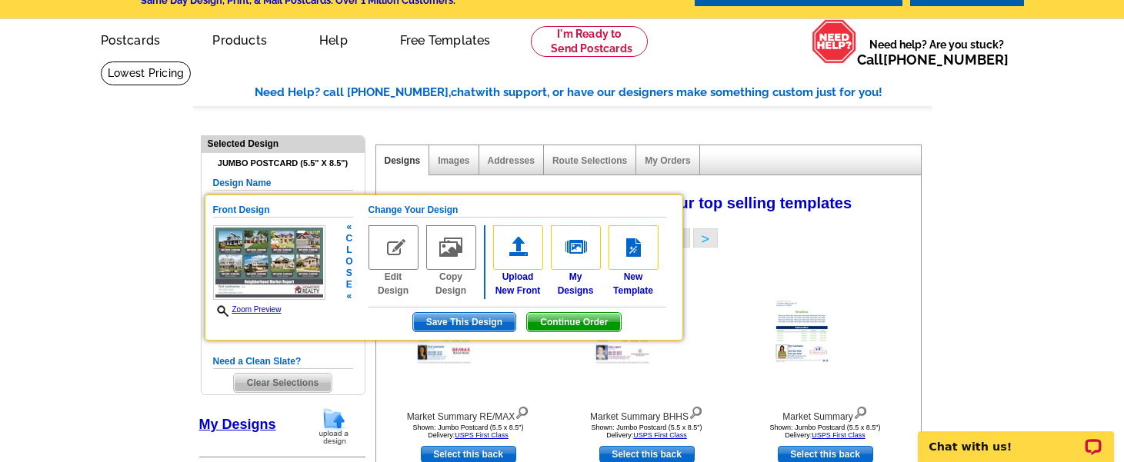
click at [296, 259] on img at bounding box center [269, 262] width 112 height 75
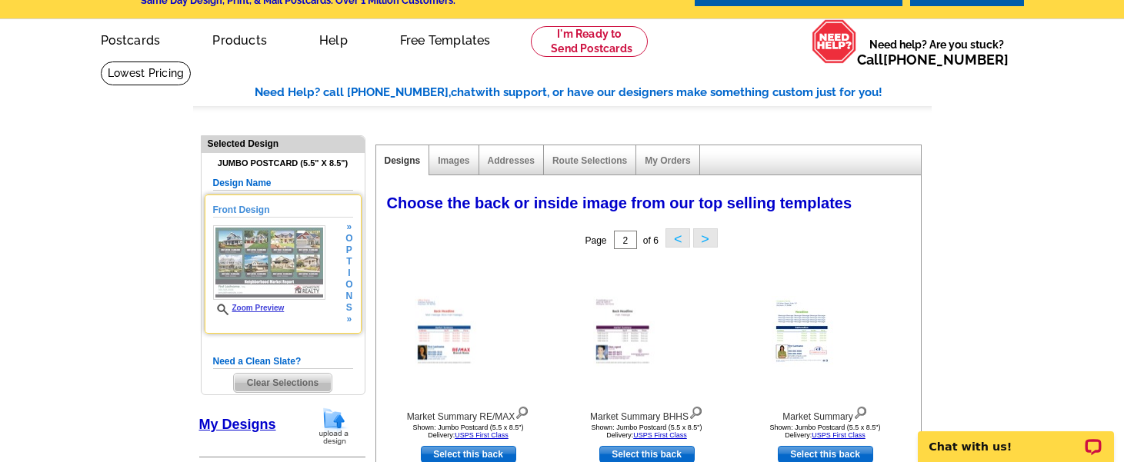
click at [274, 264] on img at bounding box center [269, 262] width 112 height 75
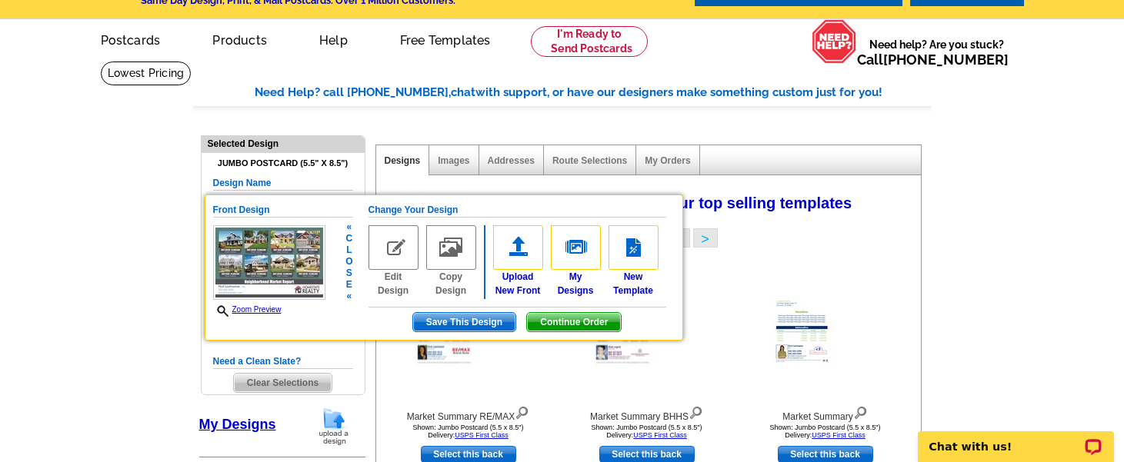
click at [390, 241] on img at bounding box center [393, 247] width 50 height 45
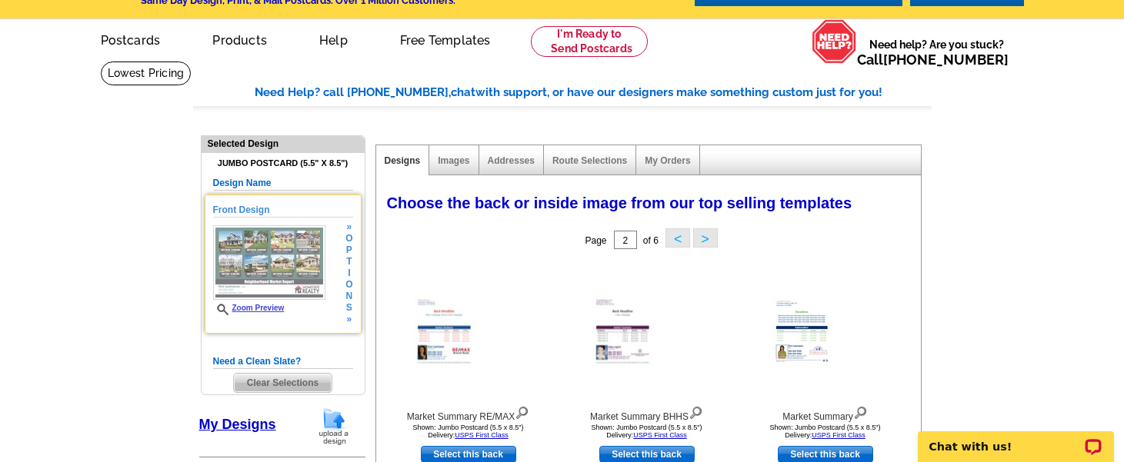
click at [271, 308] on link "Zoom Preview" at bounding box center [249, 308] width 72 height 8
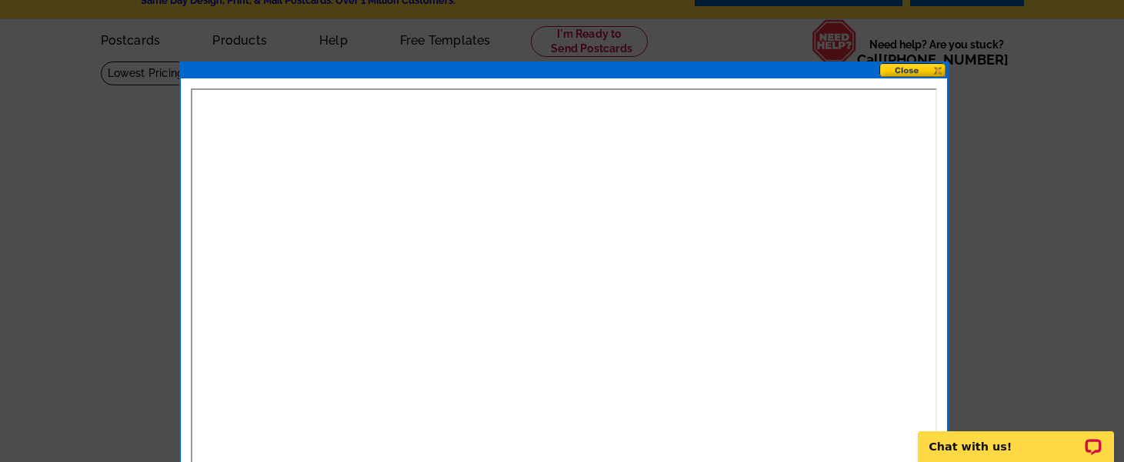
click at [907, 68] on button at bounding box center [913, 70] width 68 height 15
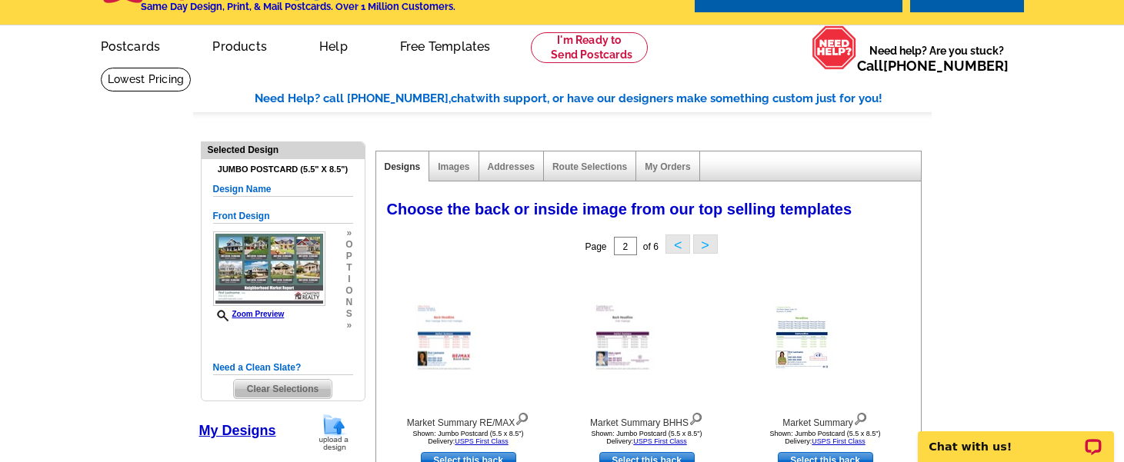
scroll to position [0, 0]
